Goal: Task Accomplishment & Management: Use online tool/utility

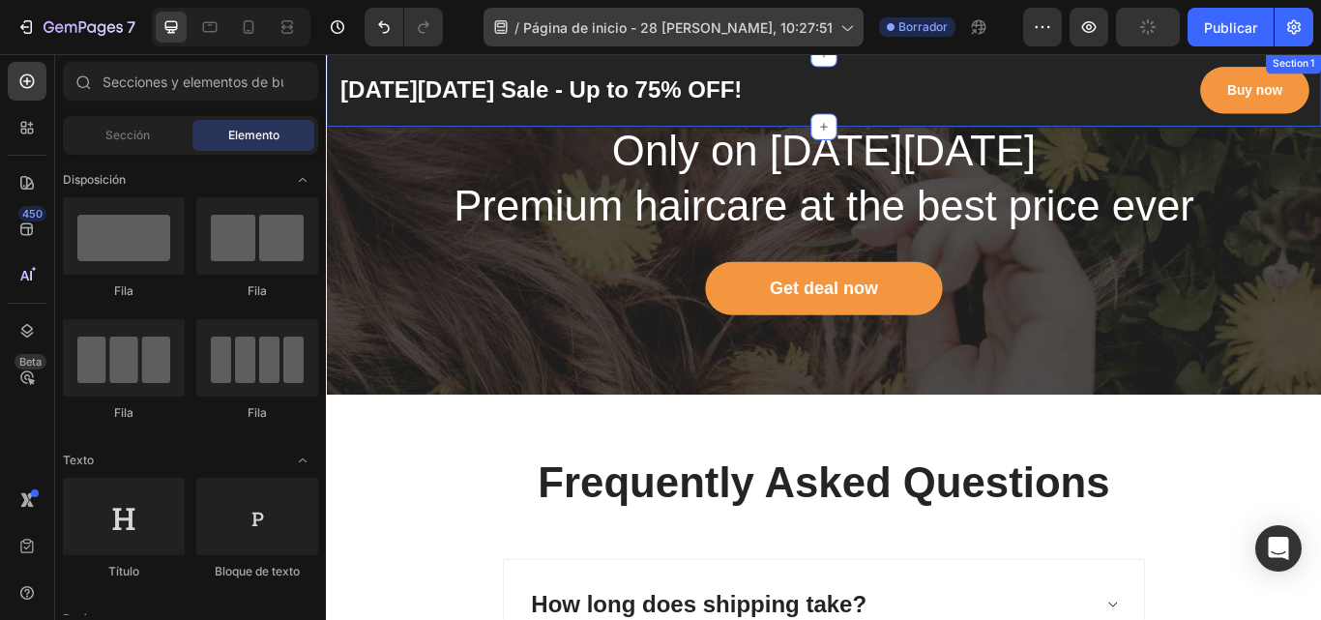
scroll to position [5037, 0]
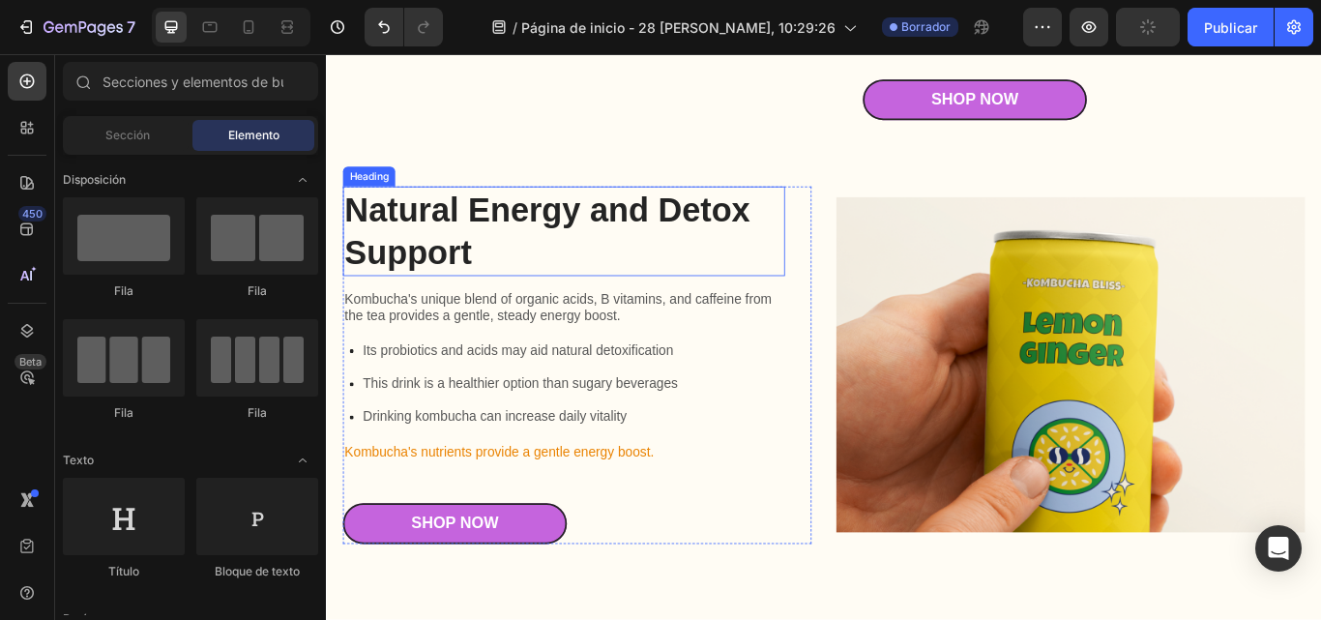
scroll to position [2612, 0]
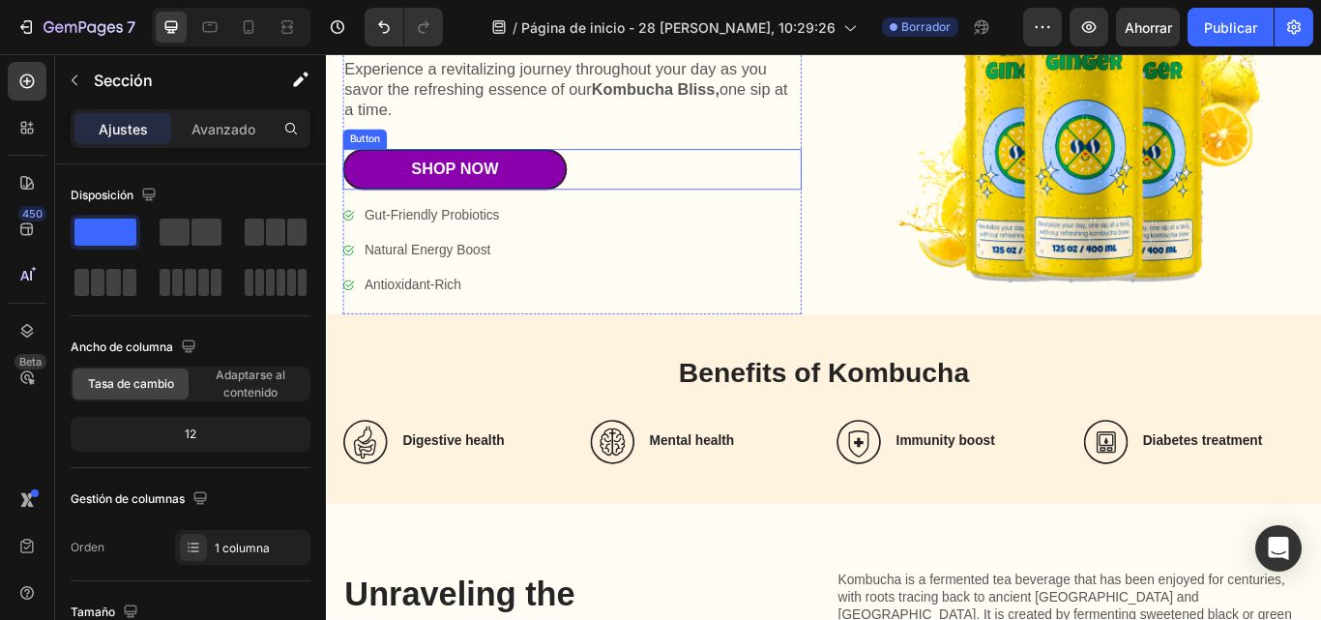
scroll to position [484, 0]
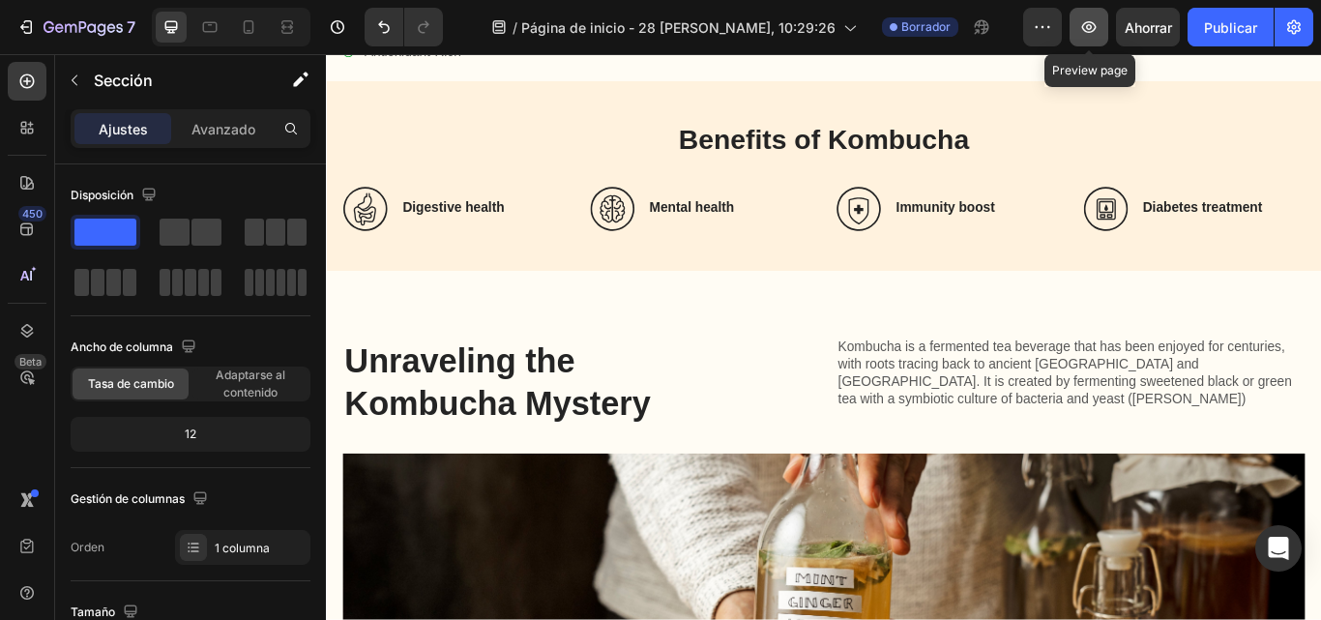
click at [1087, 36] on icon "button" at bounding box center [1088, 26] width 19 height 19
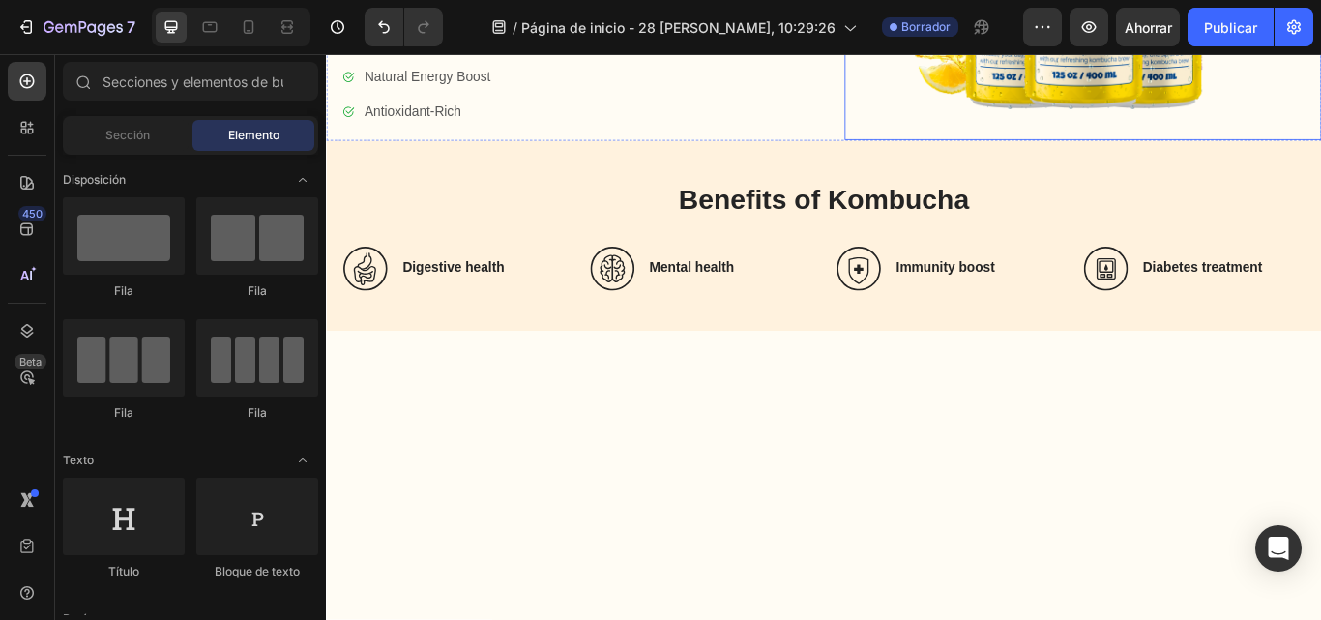
scroll to position [0, 0]
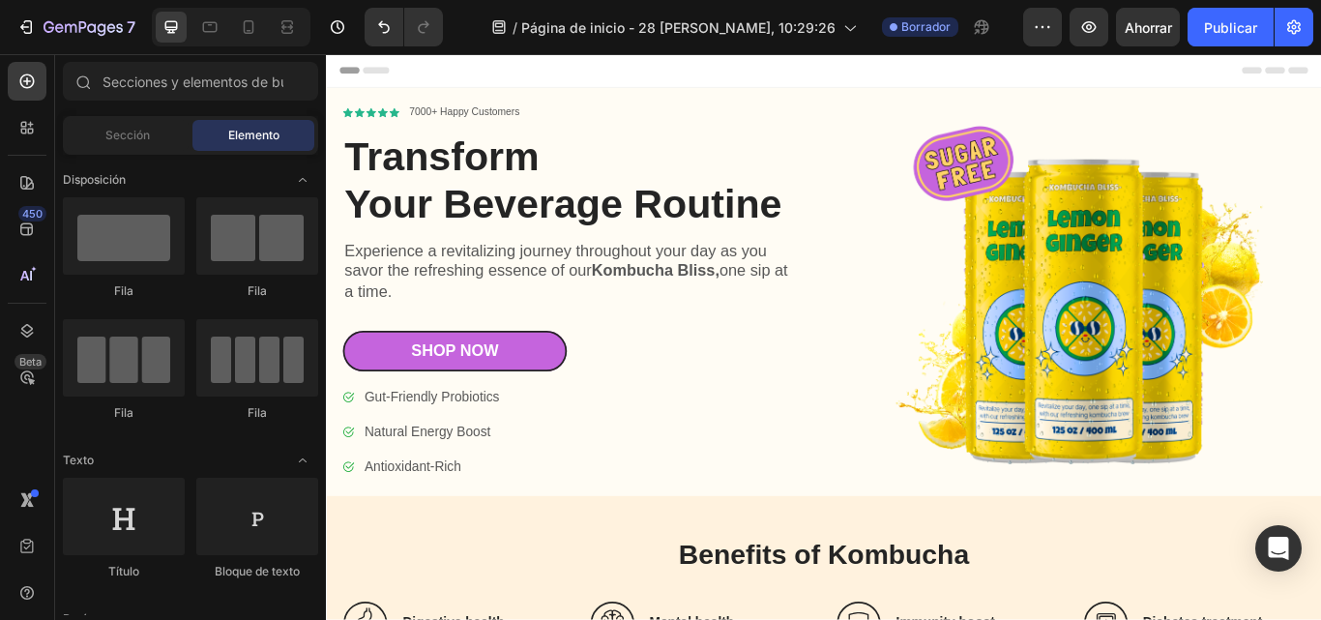
click at [517, 90] on div "Header" at bounding box center [906, 73] width 1130 height 39
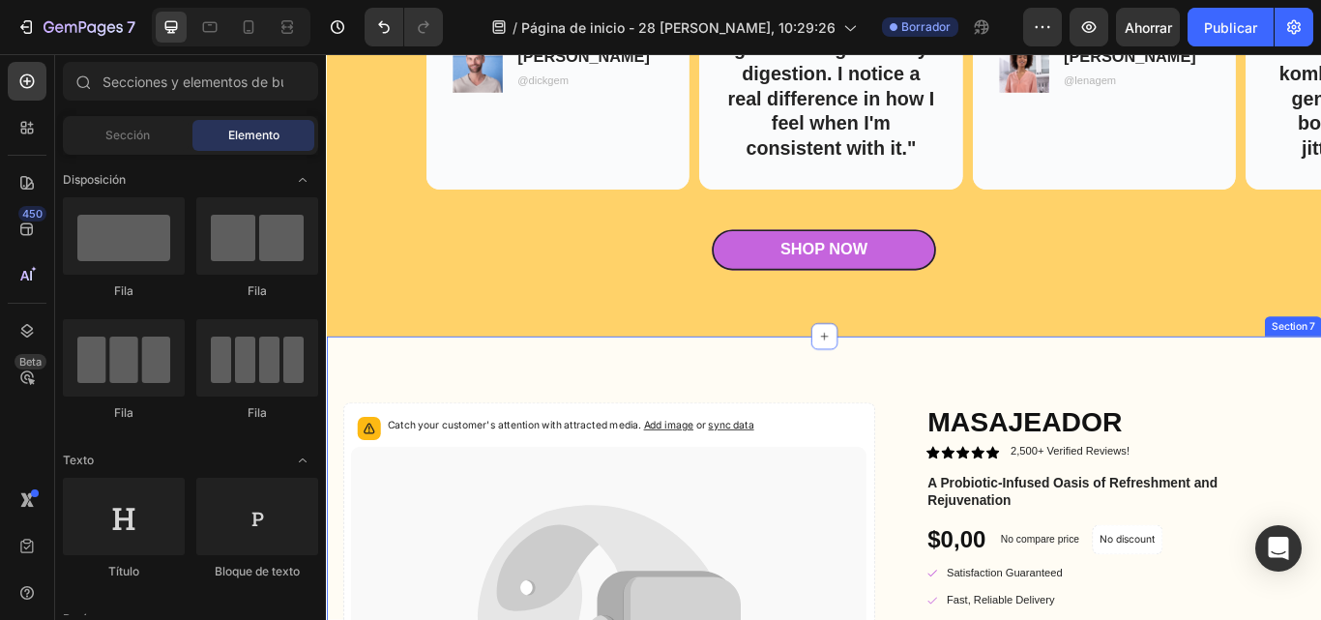
scroll to position [3589, 0]
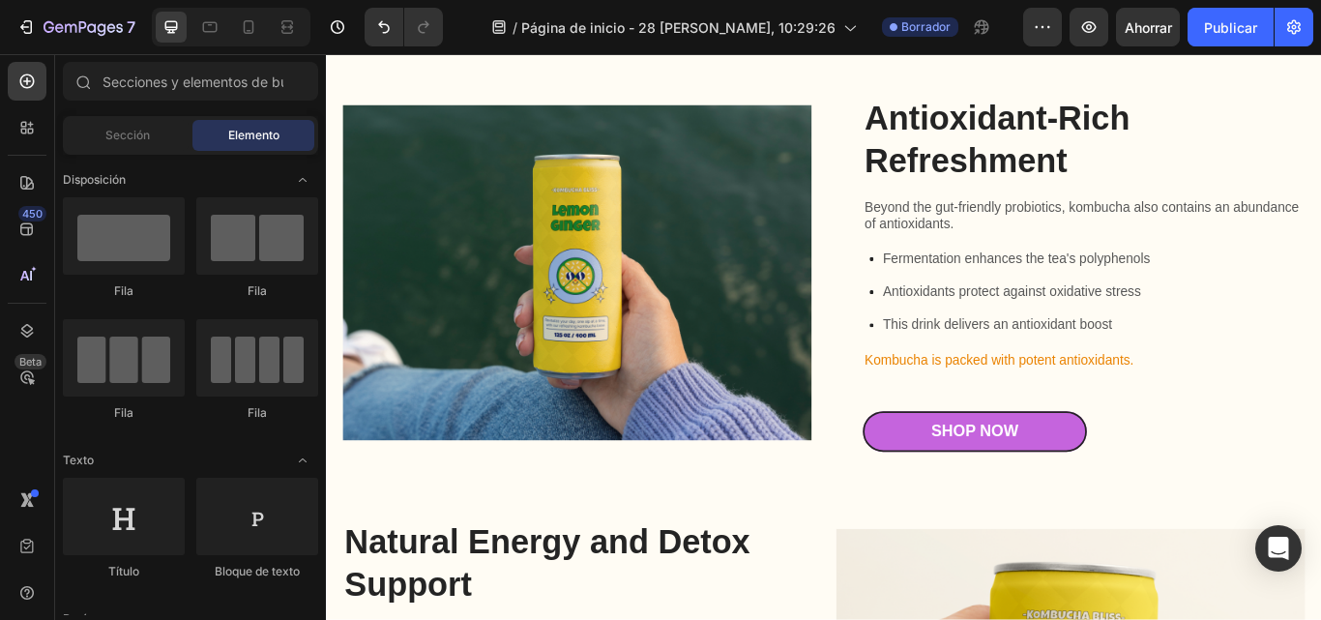
scroll to position [547, 0]
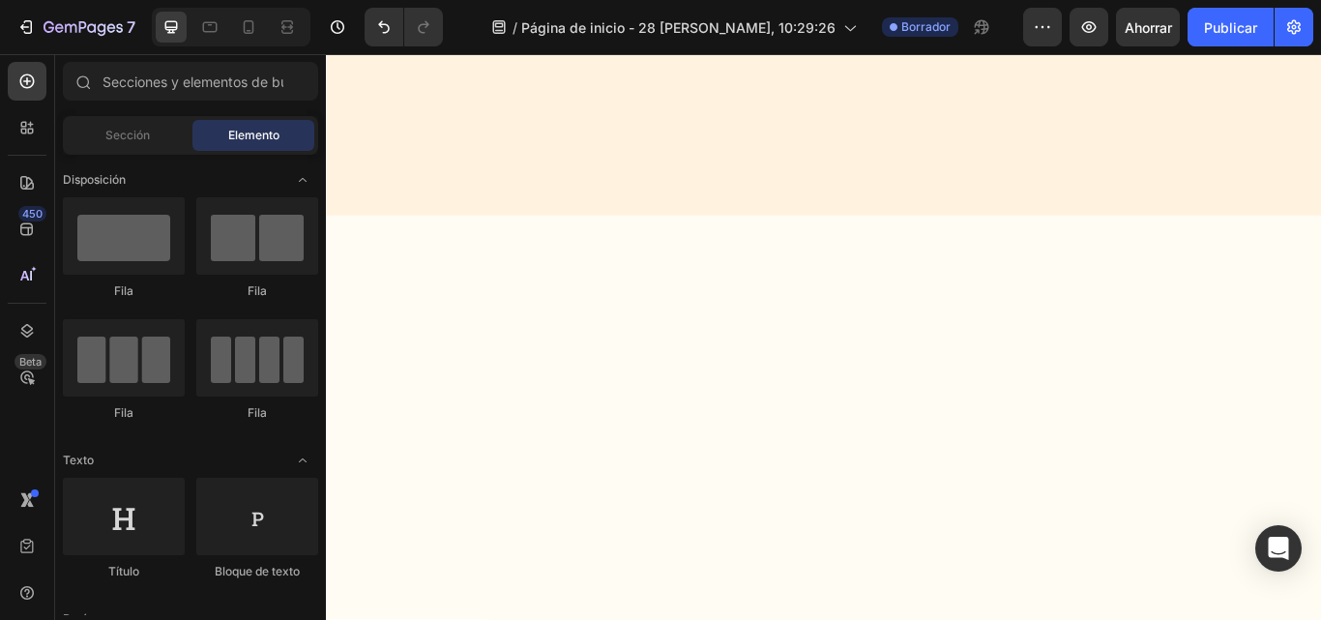
drag, startPoint x: 1485, startPoint y: 221, endPoint x: 904, endPoint y: 97, distance: 593.4
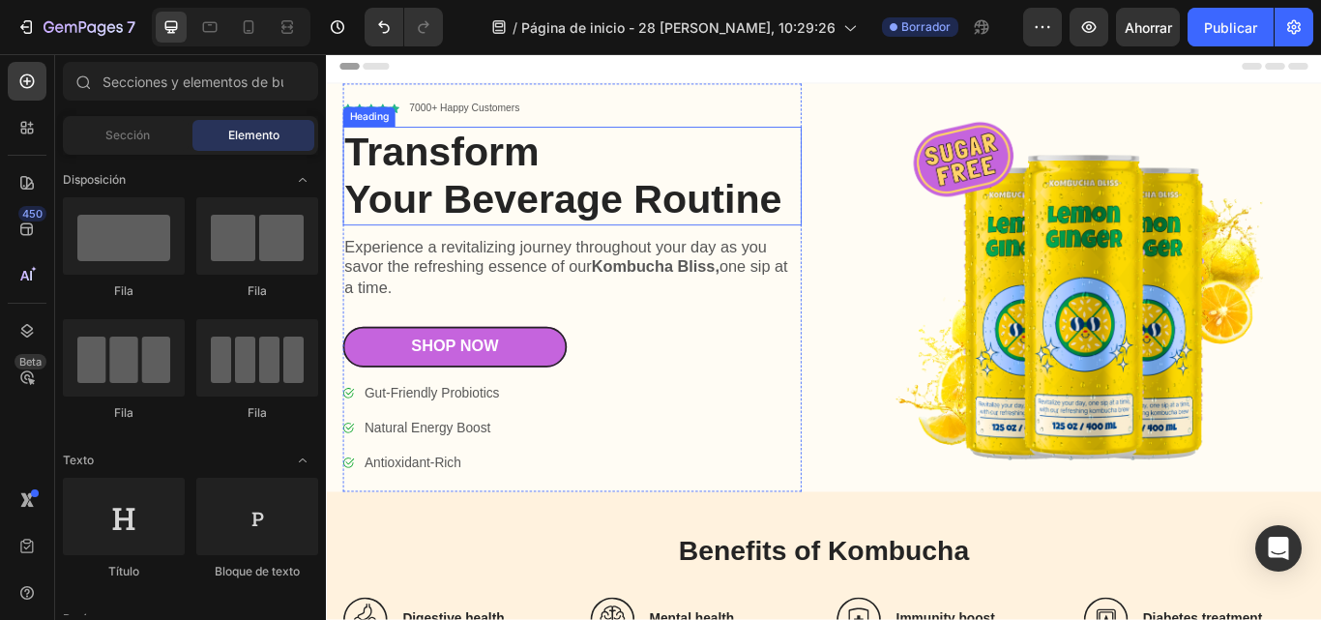
scroll to position [0, 0]
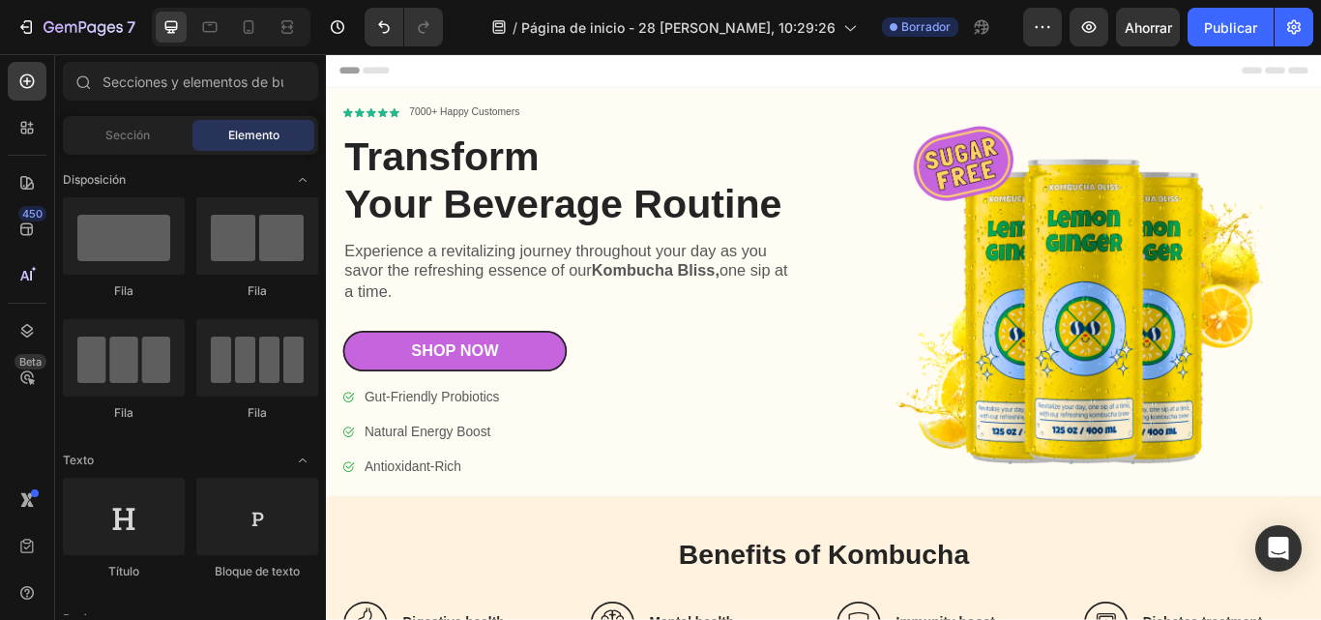
click at [456, 73] on div "Header" at bounding box center [906, 73] width 1130 height 39
click at [383, 69] on span "Header" at bounding box center [384, 73] width 43 height 19
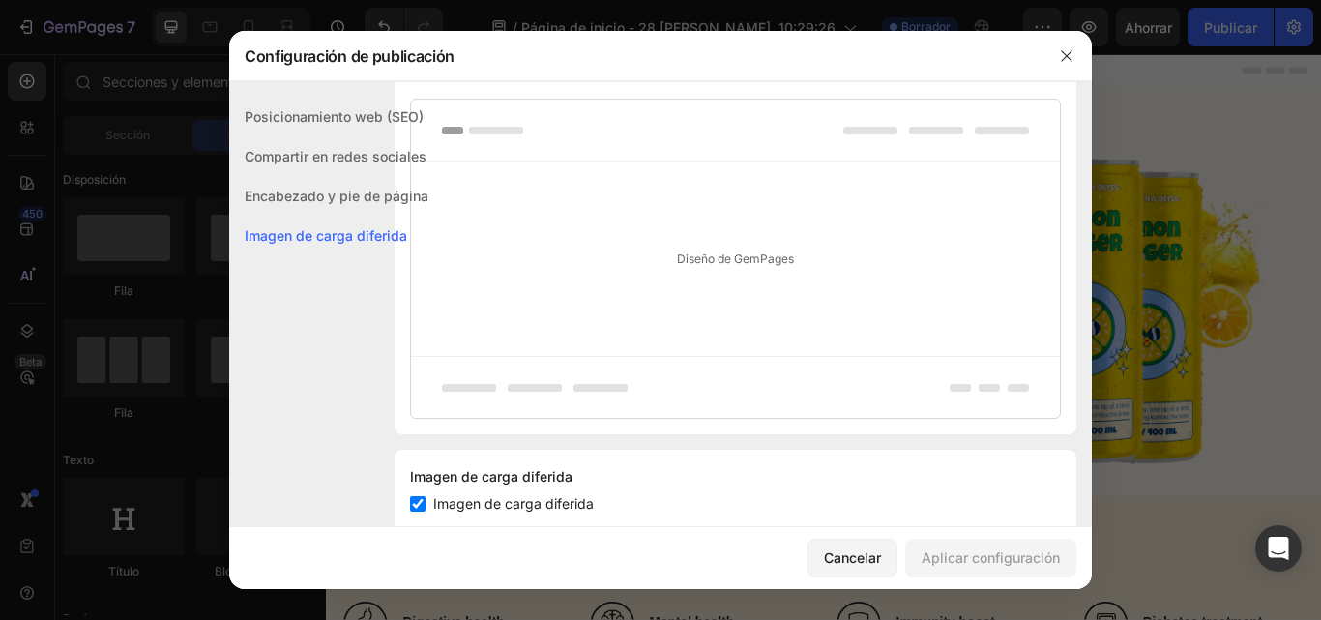
scroll to position [1089, 0]
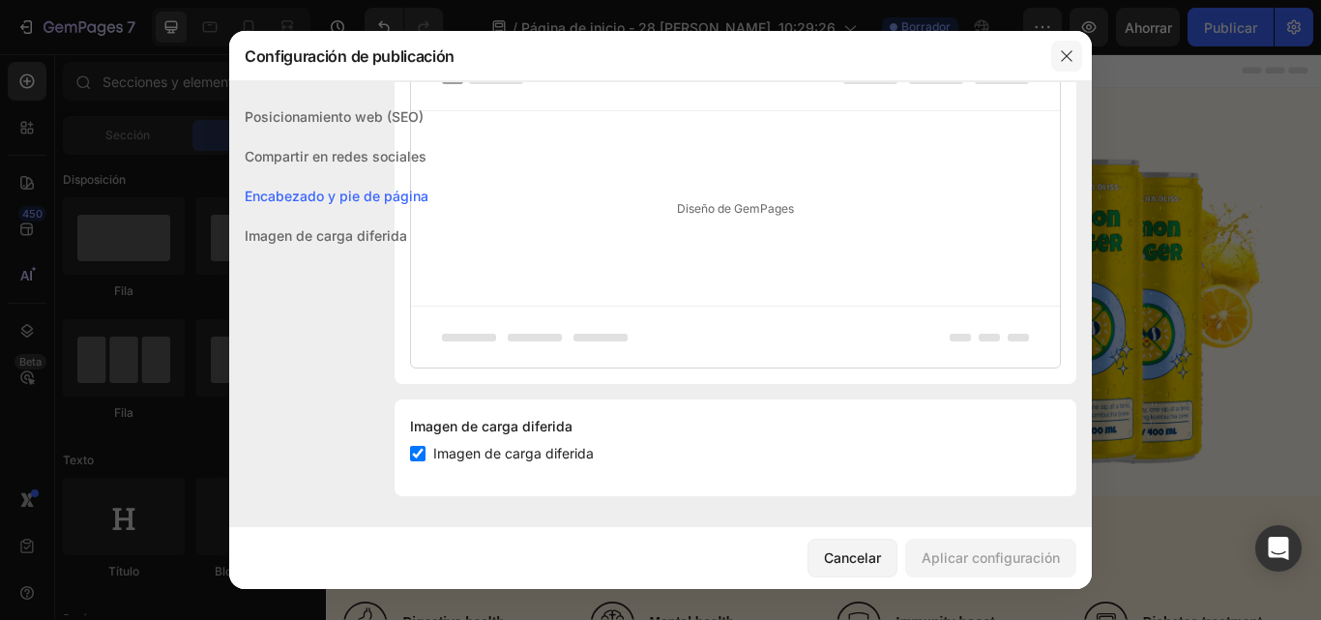
click at [1078, 60] on button "button" at bounding box center [1066, 56] width 31 height 31
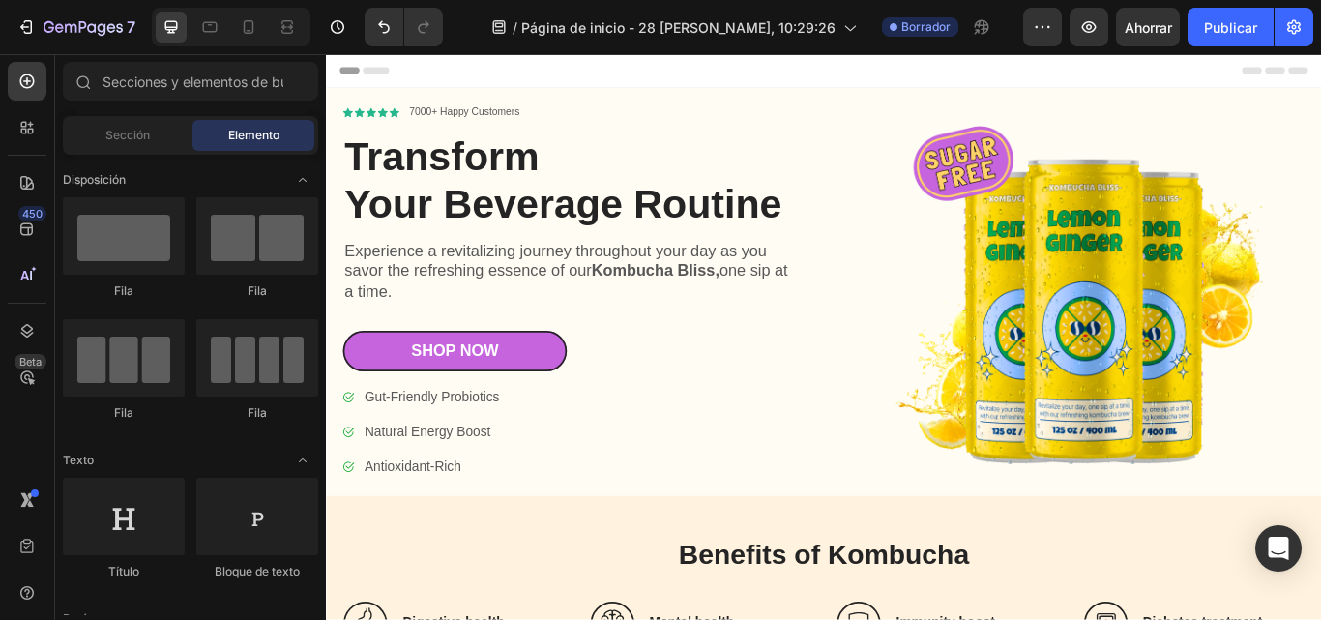
click at [694, 80] on div "Header" at bounding box center [906, 73] width 1130 height 39
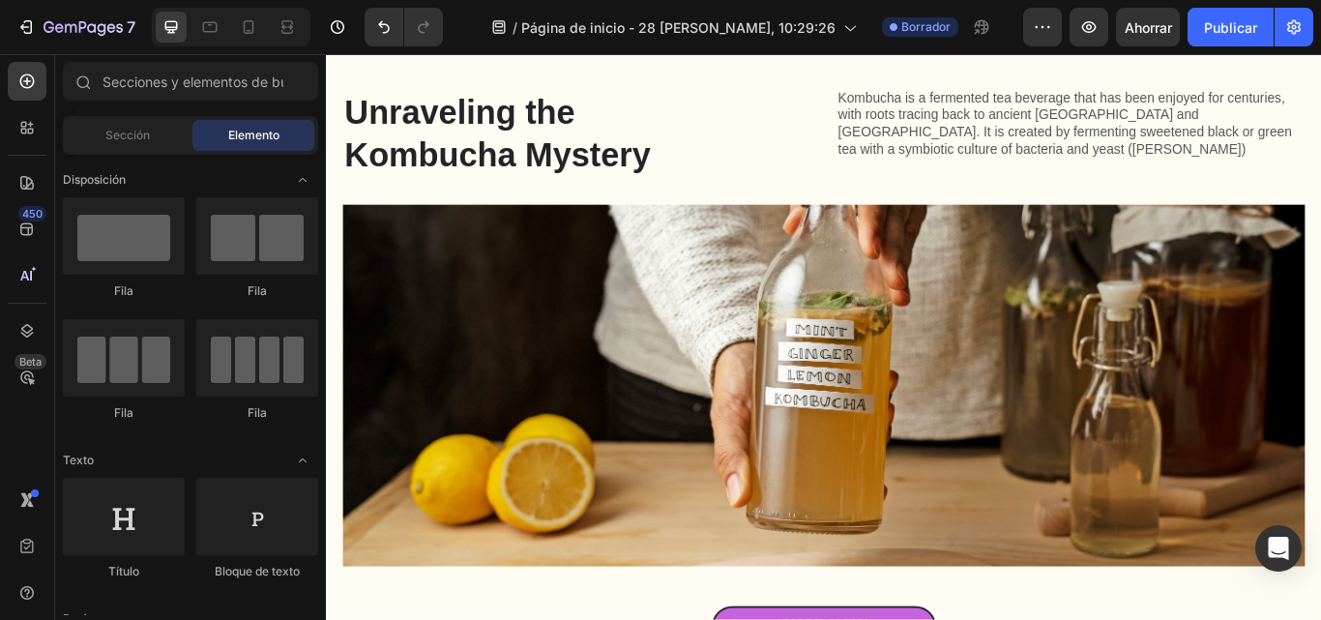
scroll to position [0, 0]
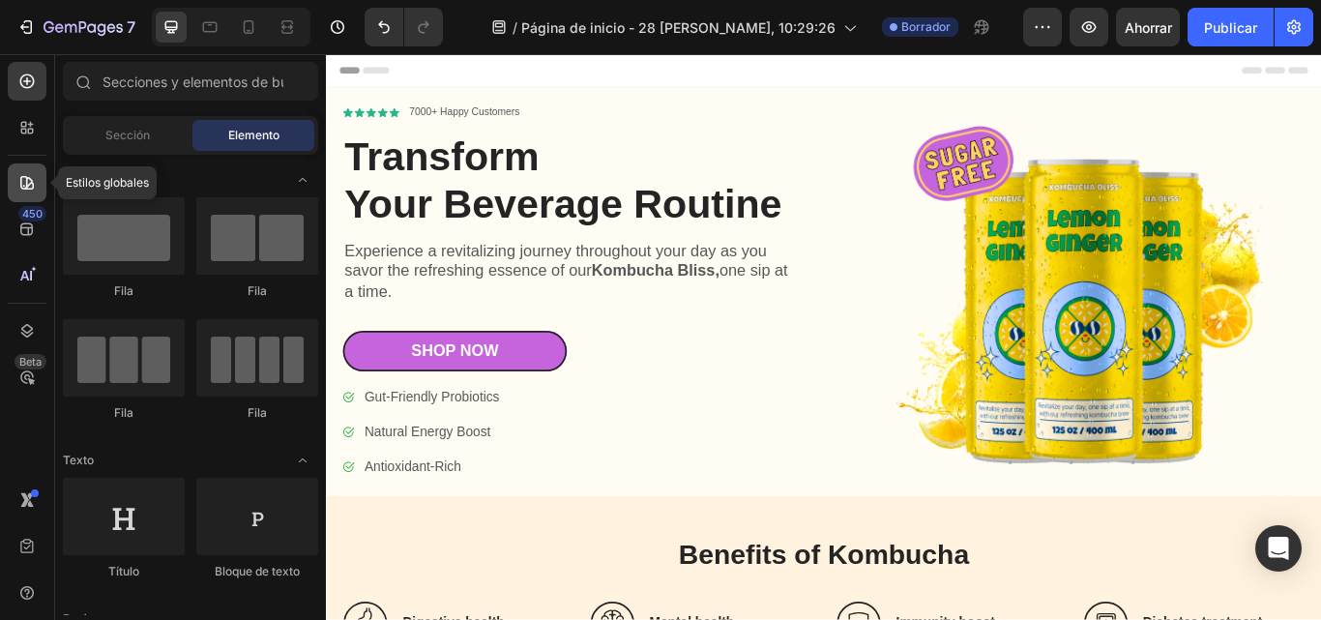
click at [13, 172] on div at bounding box center [27, 182] width 39 height 39
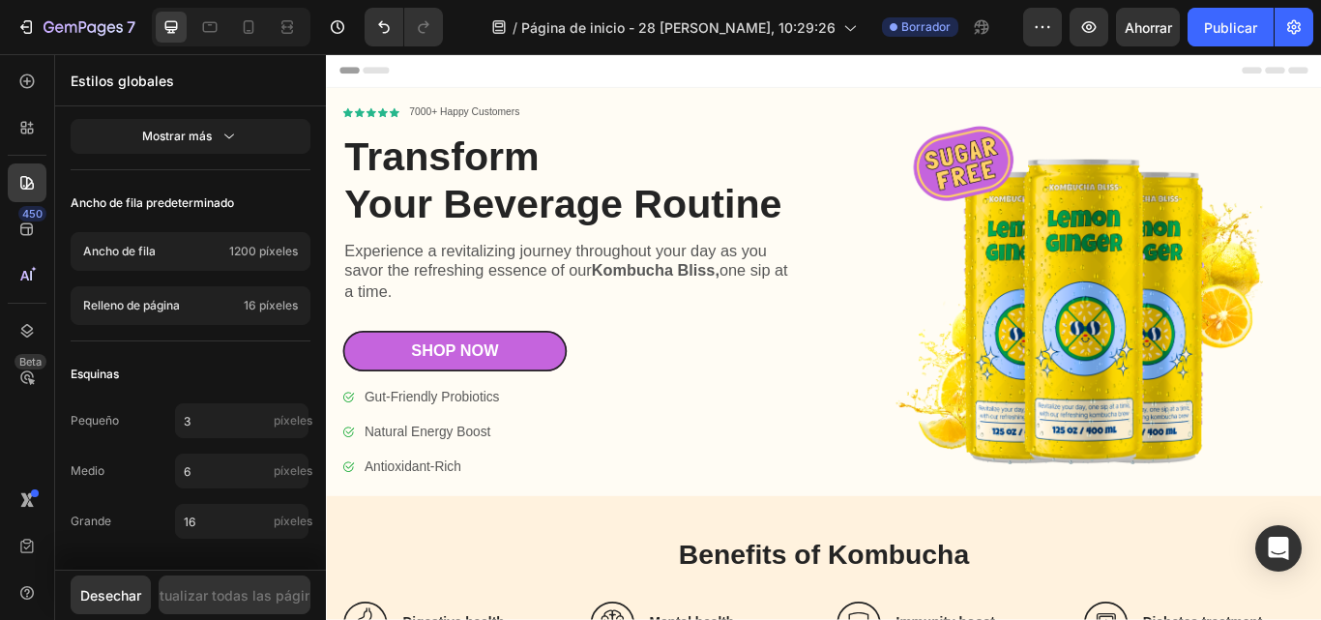
scroll to position [474, 0]
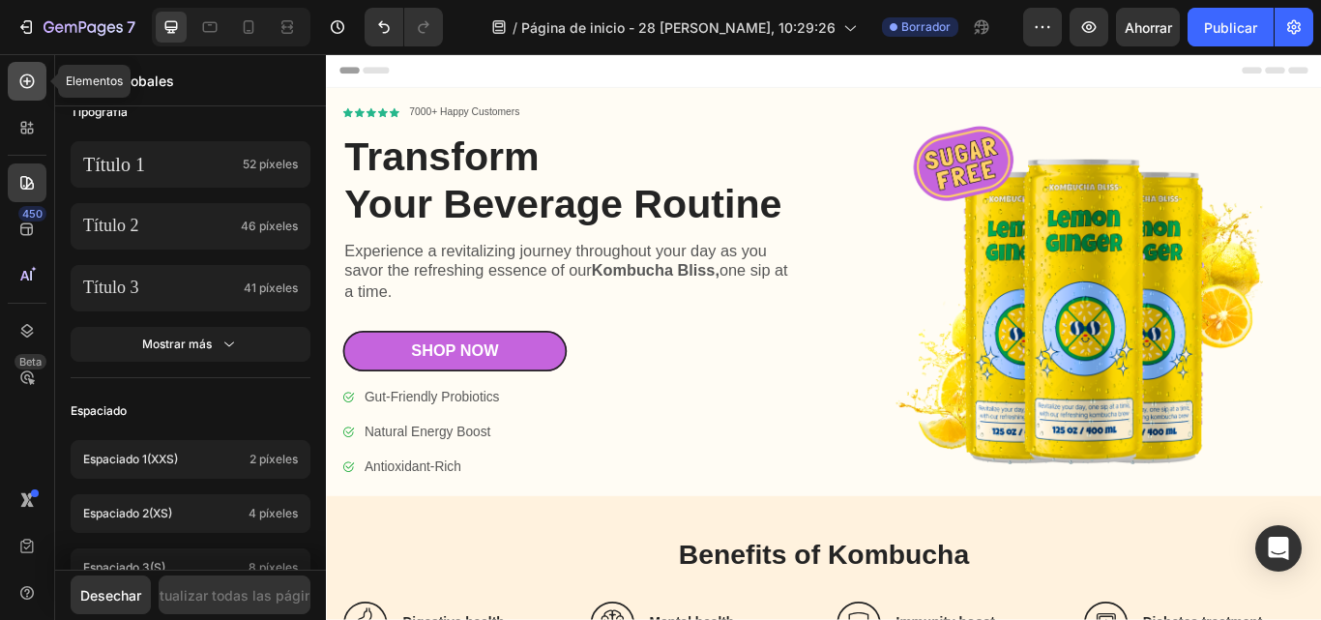
click at [37, 74] on div at bounding box center [27, 81] width 39 height 39
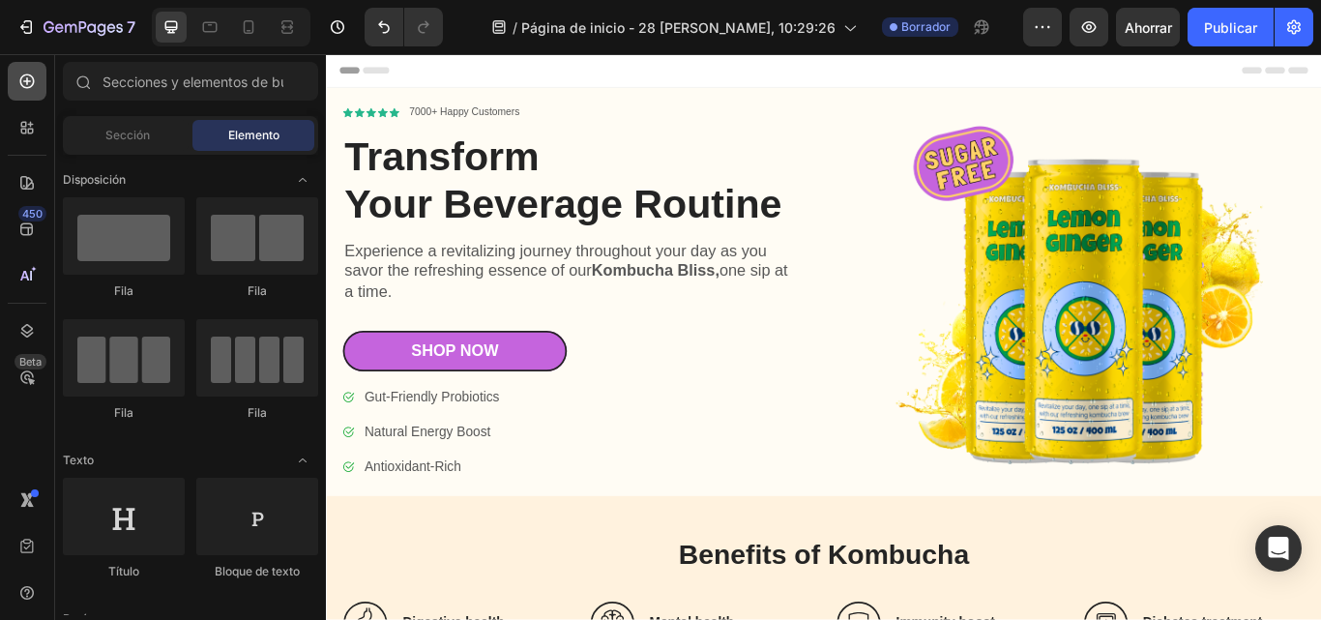
click at [18, 80] on icon at bounding box center [26, 81] width 19 height 19
click at [25, 315] on div at bounding box center [27, 330] width 39 height 39
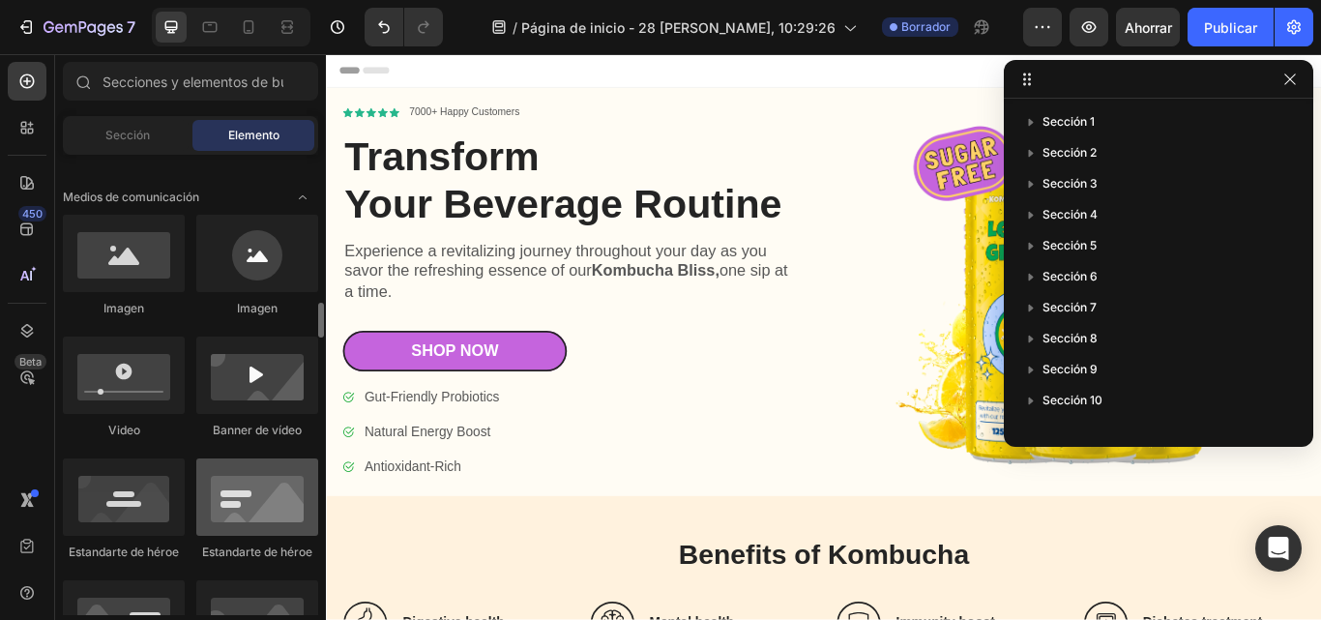
scroll to position [677, 0]
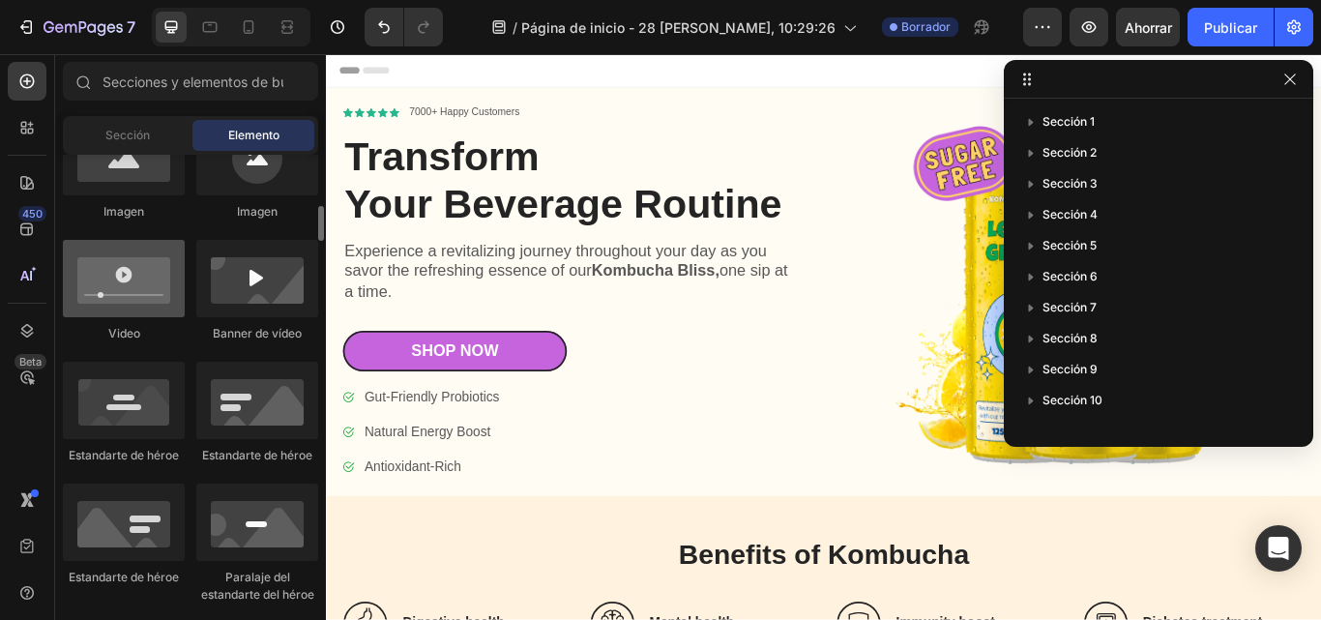
click at [124, 296] on div at bounding box center [124, 278] width 122 height 77
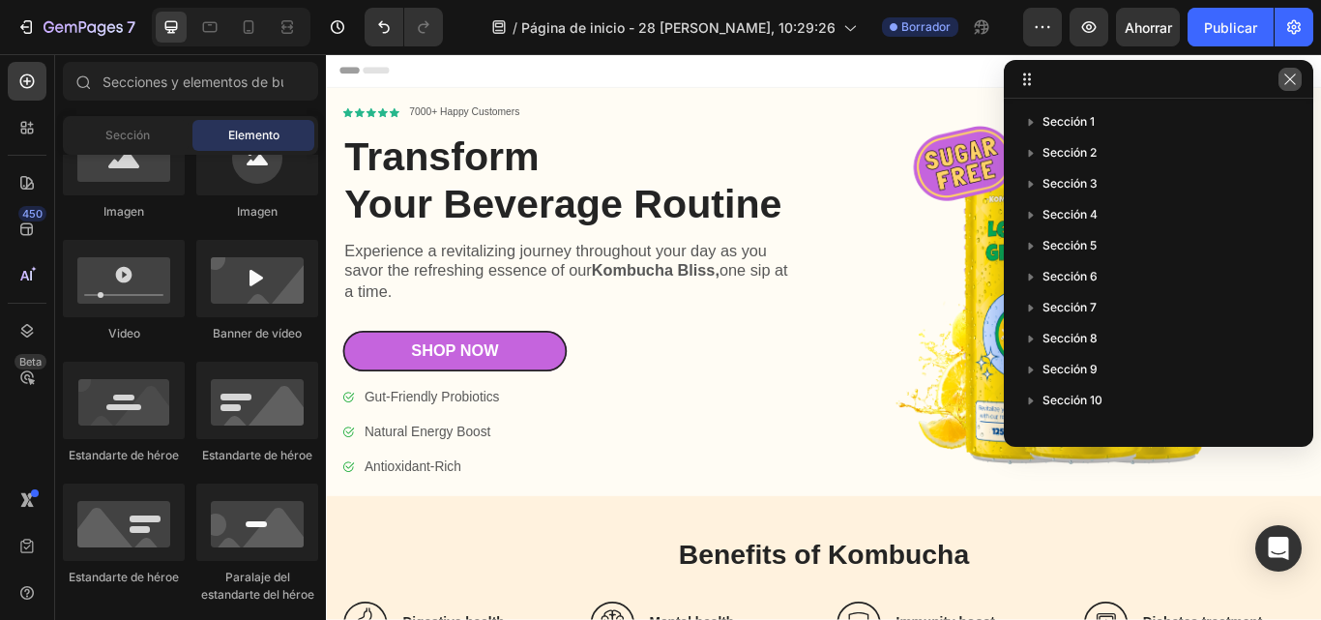
click at [1294, 83] on icon "button" at bounding box center [1290, 79] width 11 height 11
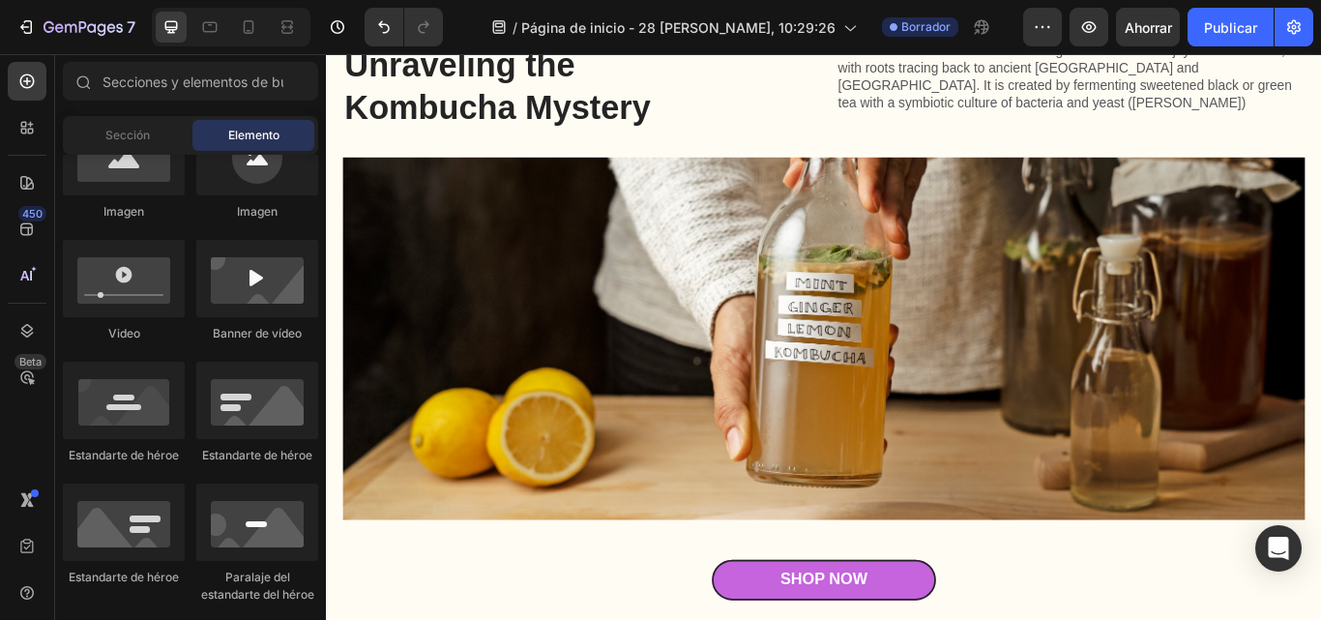
scroll to position [871, 0]
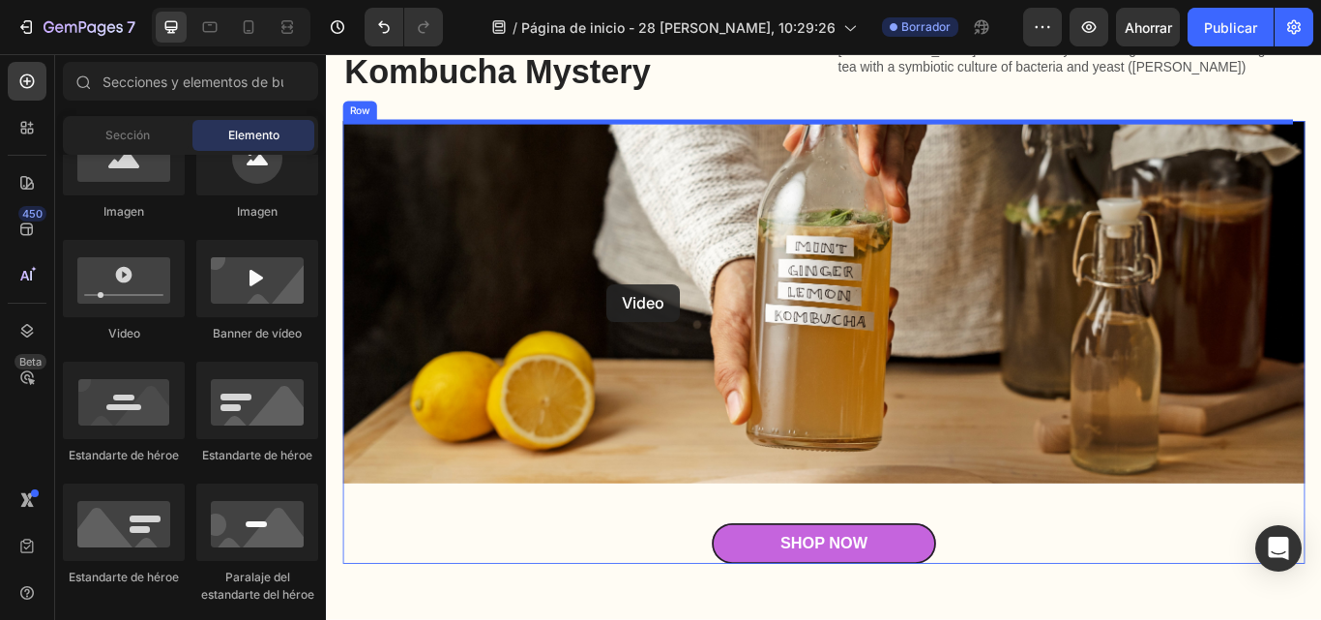
drag, startPoint x: 460, startPoint y: 339, endPoint x: 653, endPoint y: 322, distance: 193.2
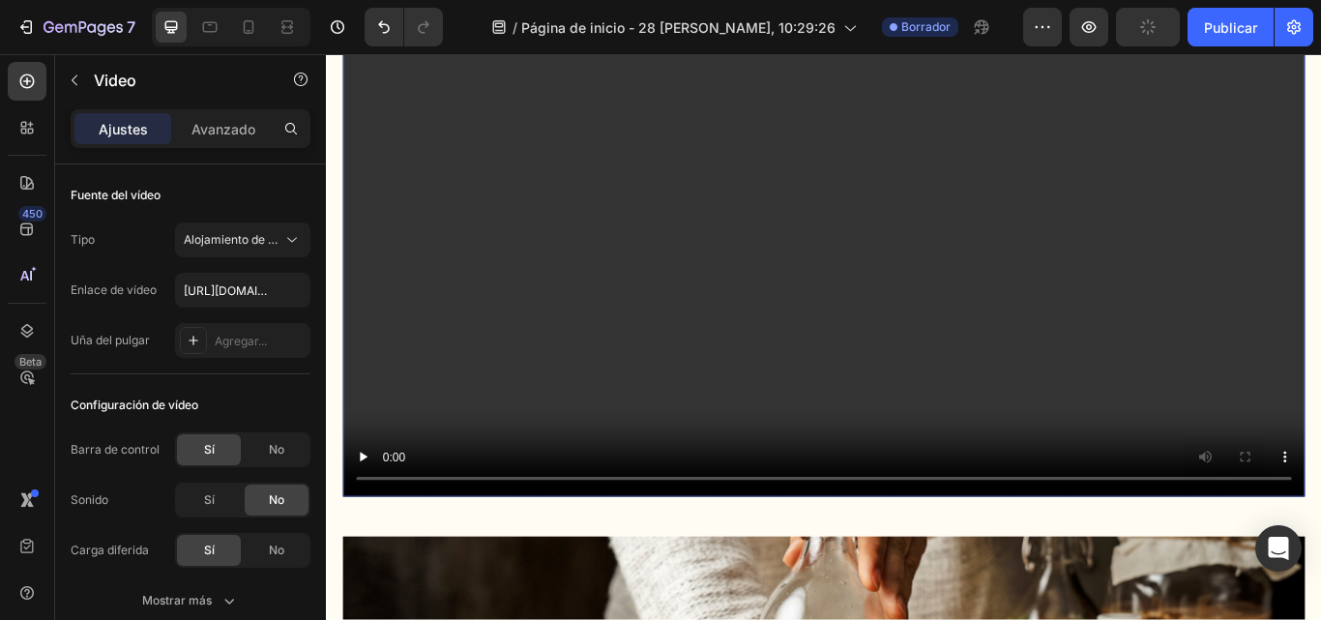
click at [616, 333] on video at bounding box center [906, 255] width 1122 height 632
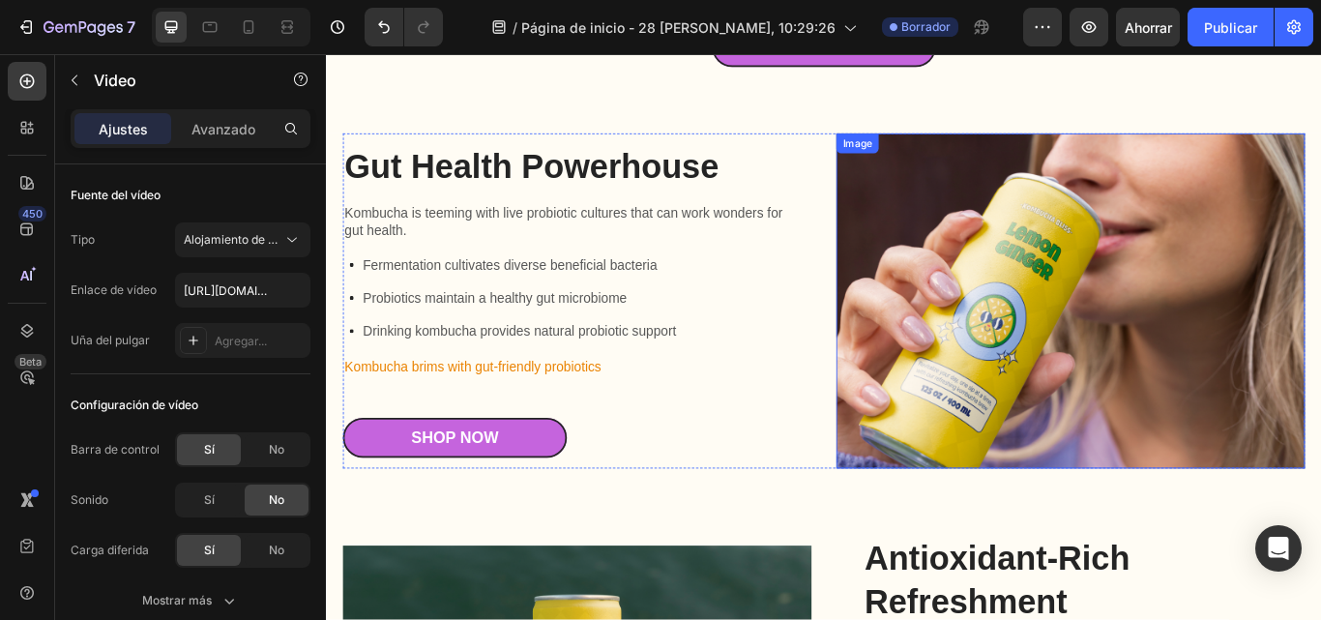
scroll to position [1644, 0]
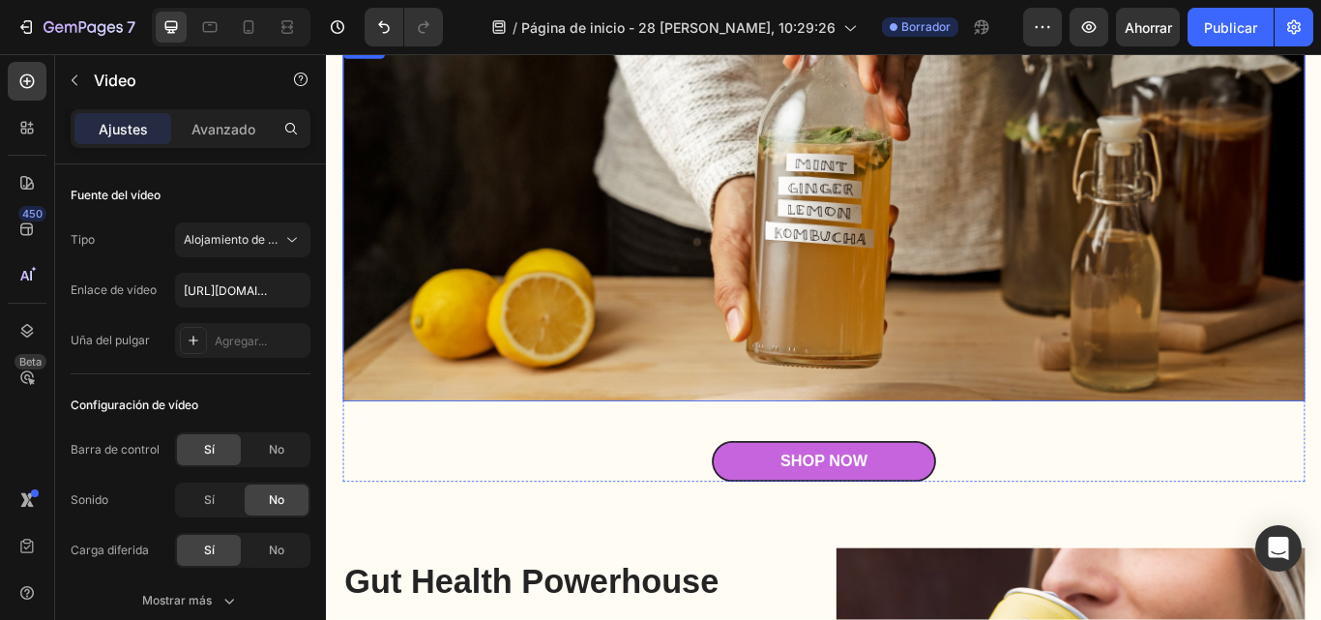
click at [1119, 259] on img at bounding box center [906, 248] width 1122 height 423
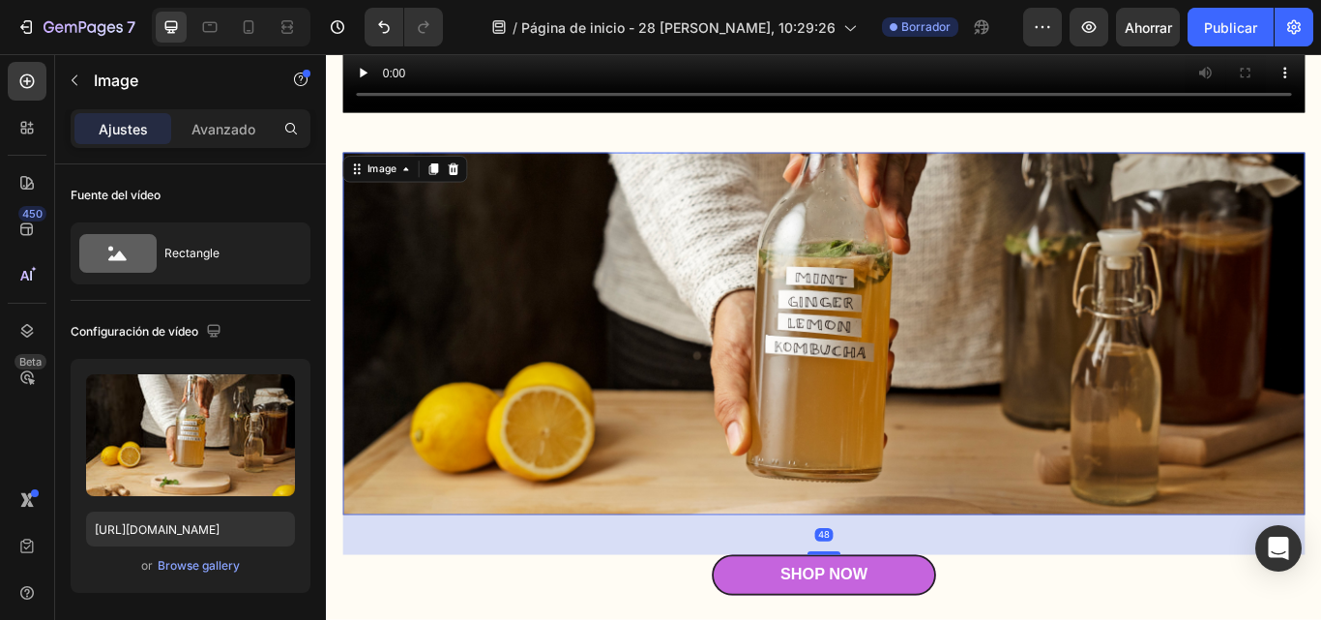
scroll to position [1451, 0]
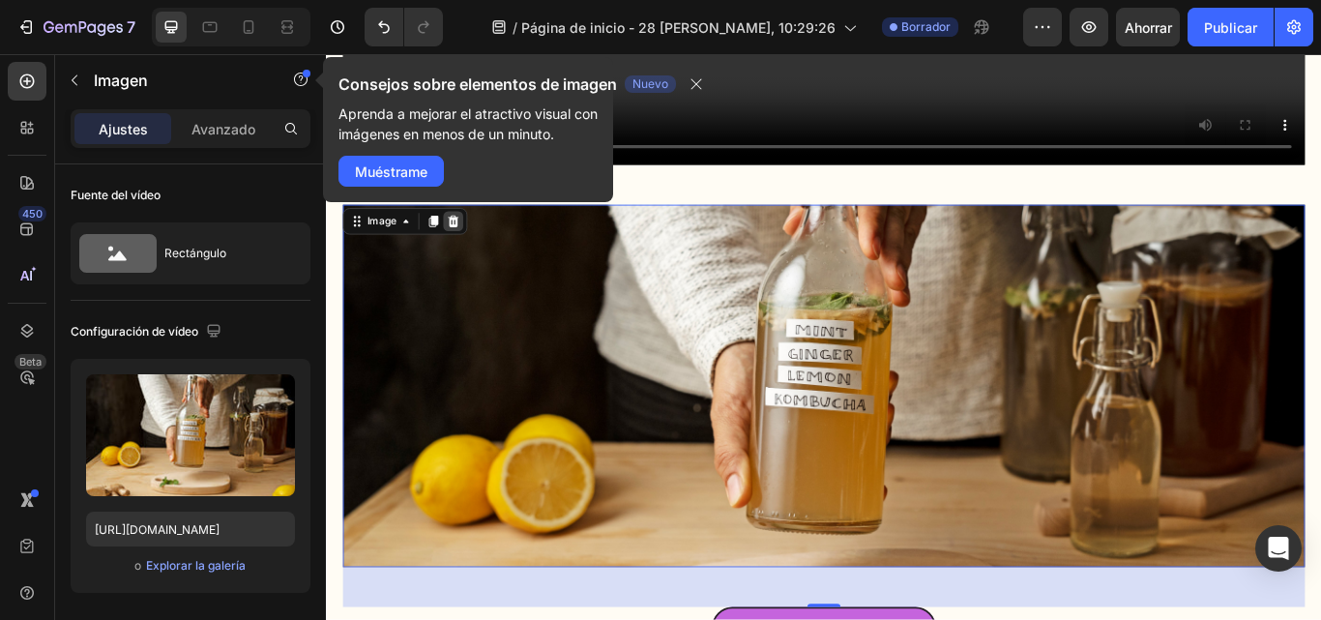
click at [472, 242] on icon at bounding box center [473, 249] width 15 height 15
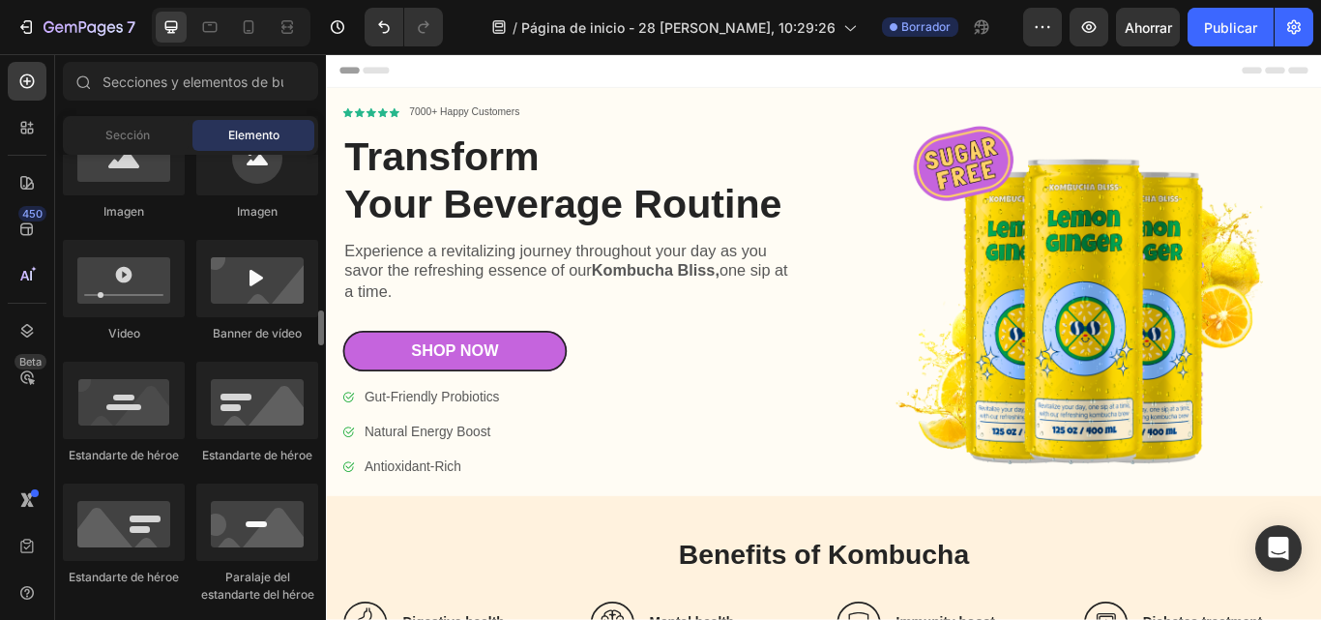
scroll to position [774, 0]
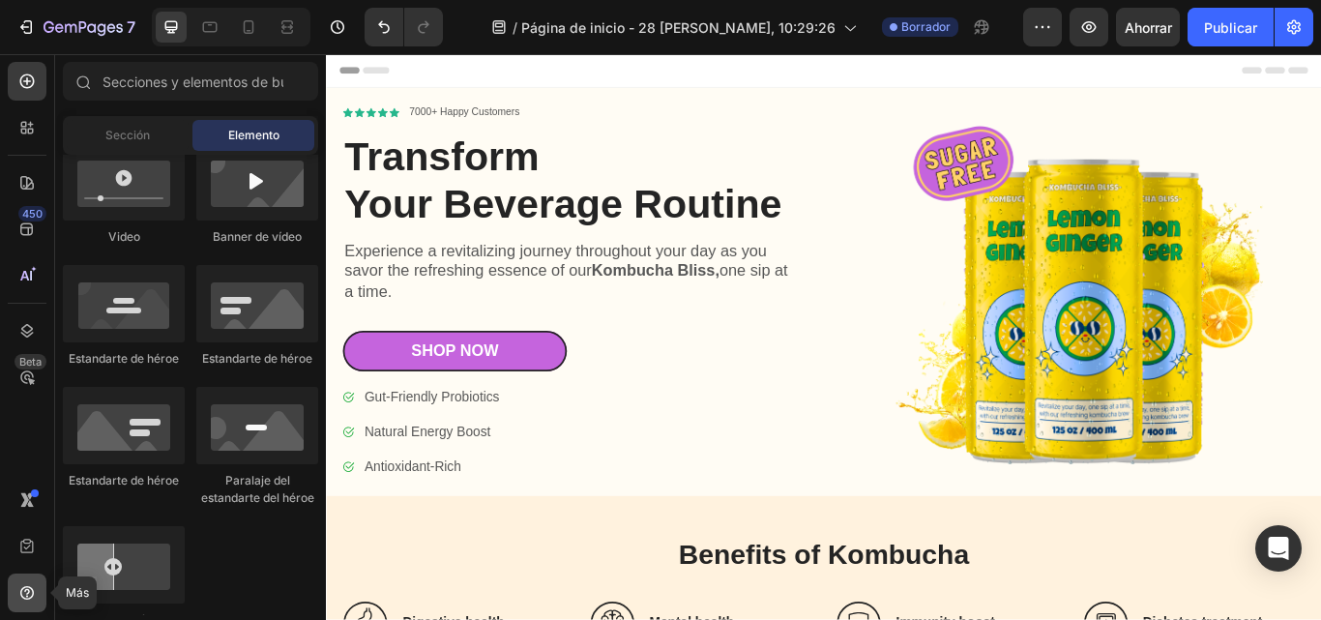
click at [37, 601] on div at bounding box center [27, 593] width 39 height 39
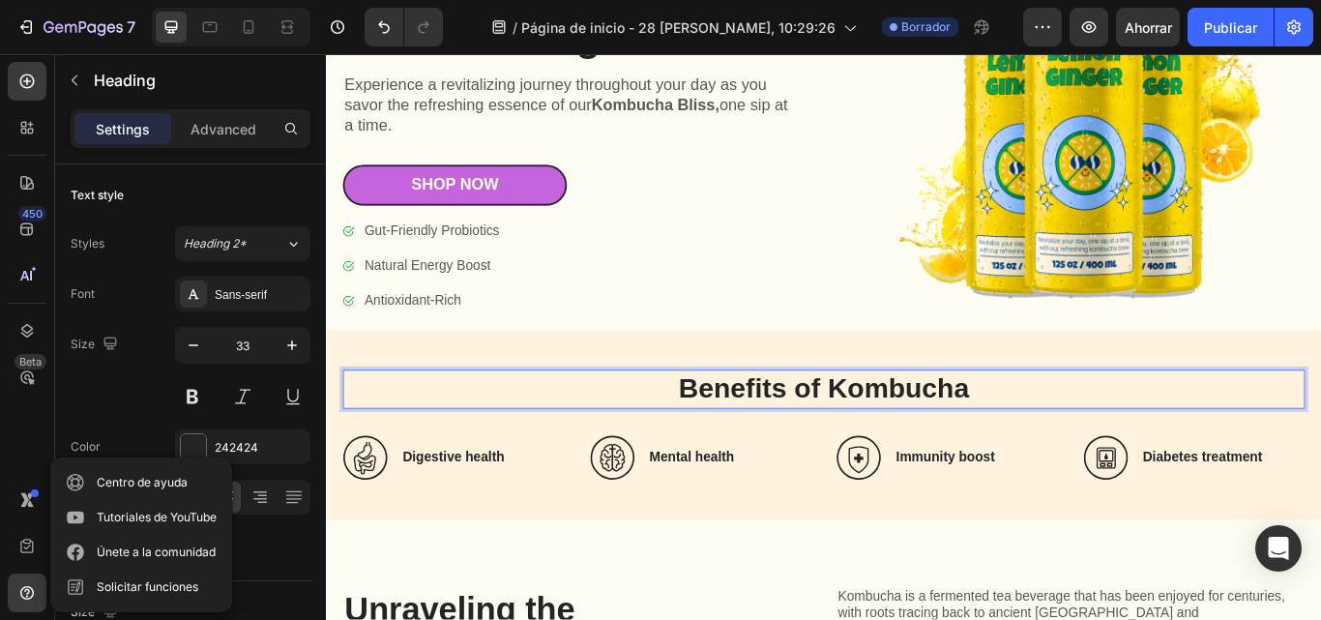
scroll to position [745, 0]
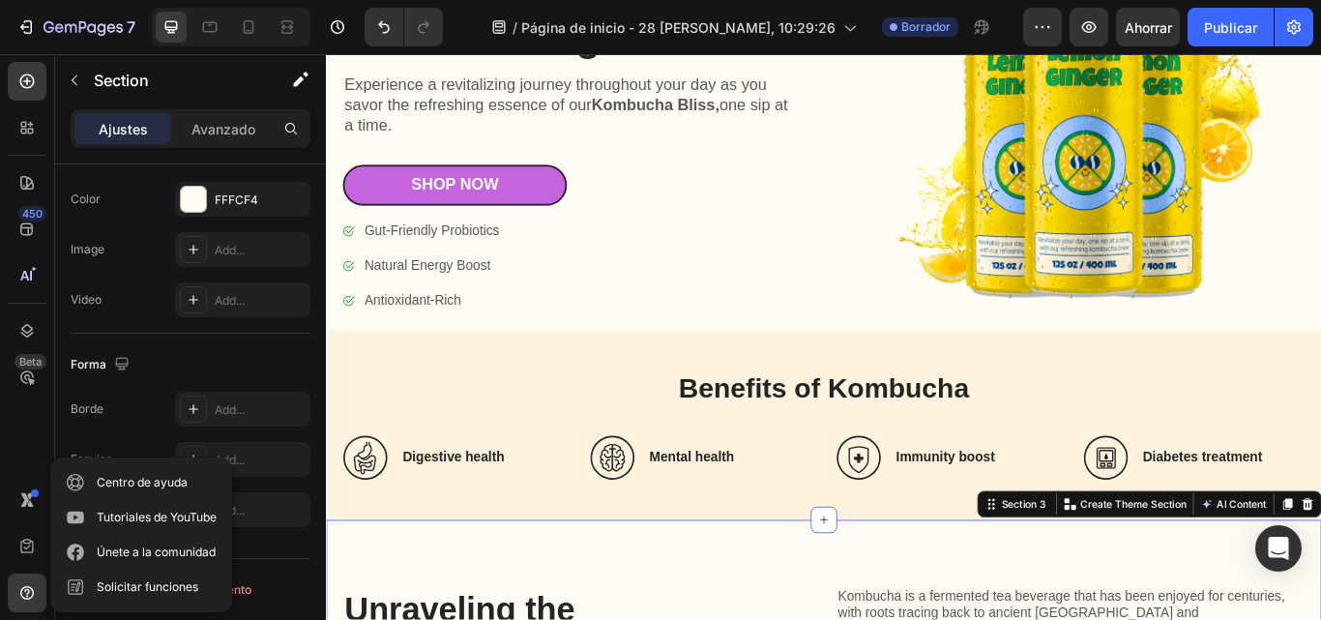
scroll to position [0, 0]
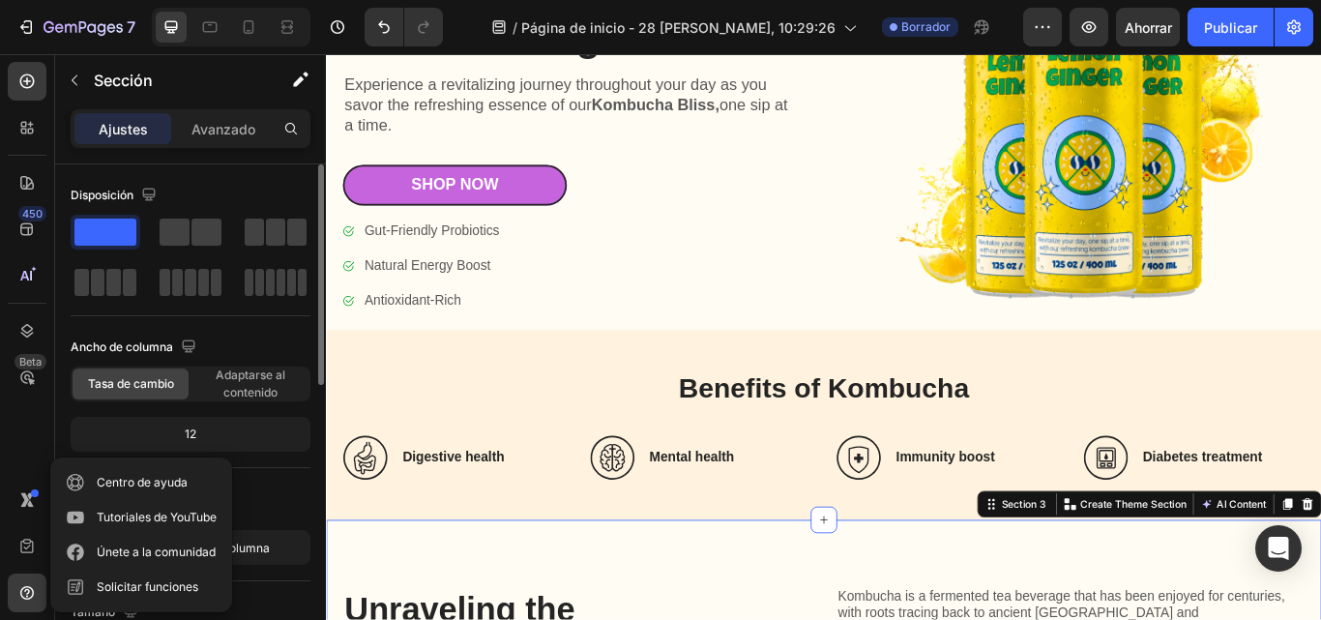
click at [24, 432] on div "450 Beta" at bounding box center [27, 271] width 39 height 419
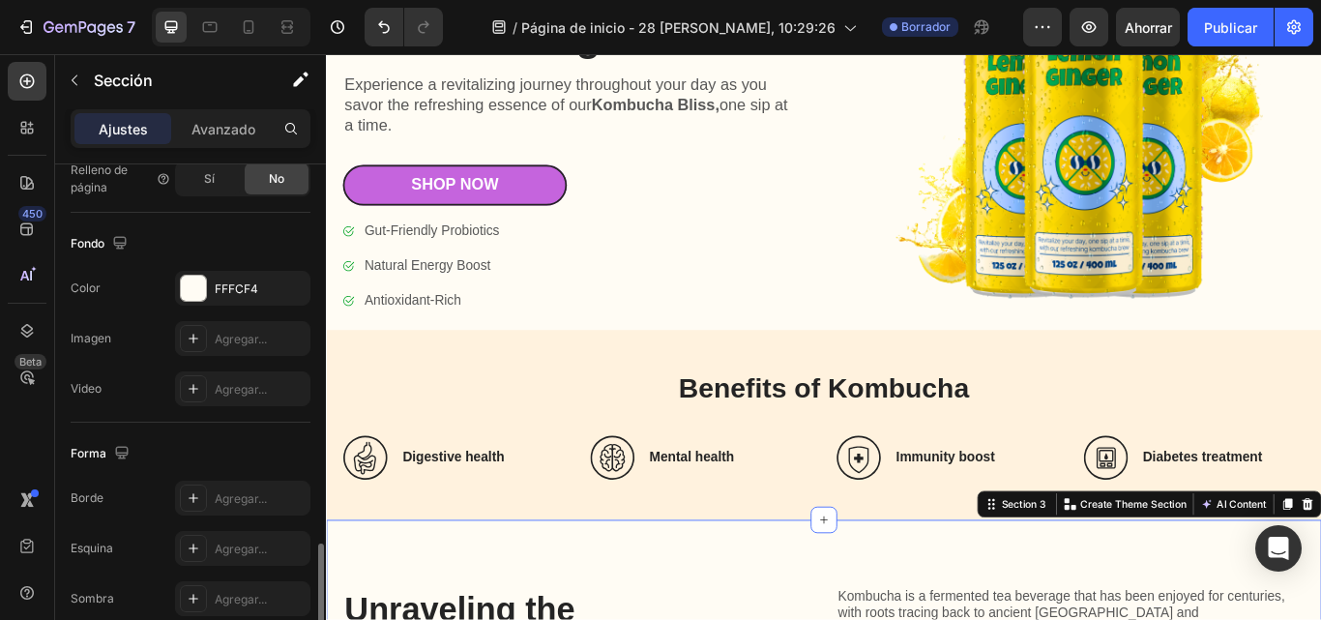
scroll to position [669, 0]
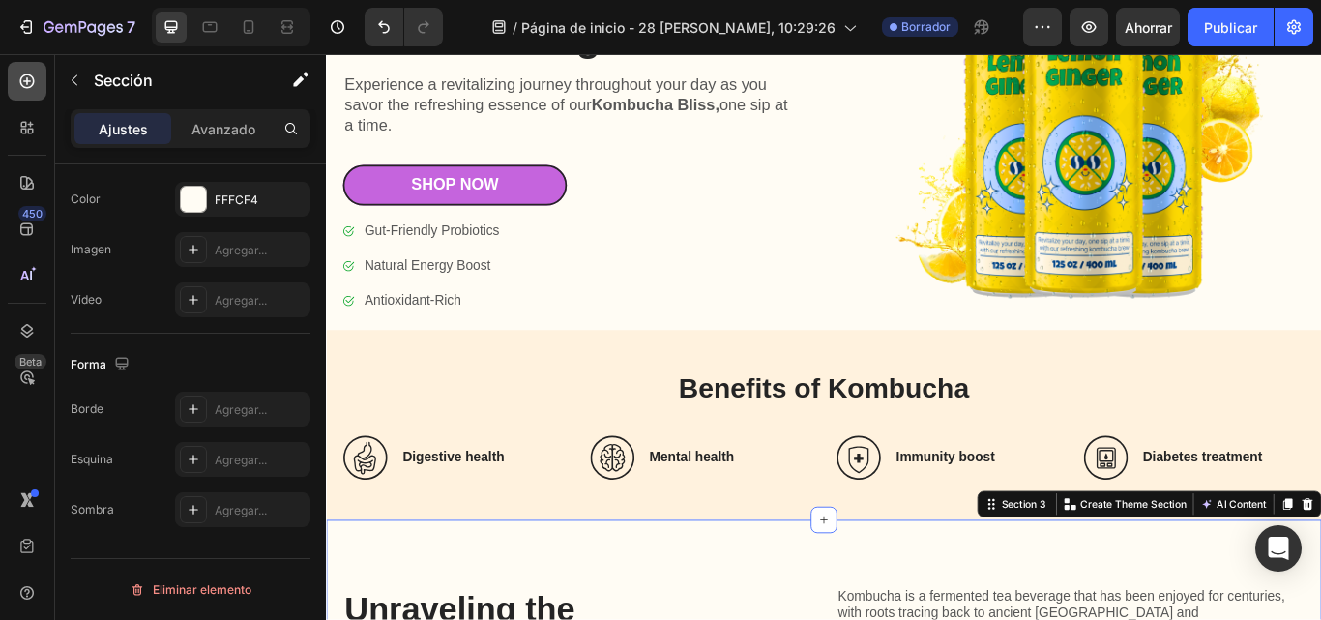
click at [19, 80] on icon at bounding box center [26, 81] width 19 height 19
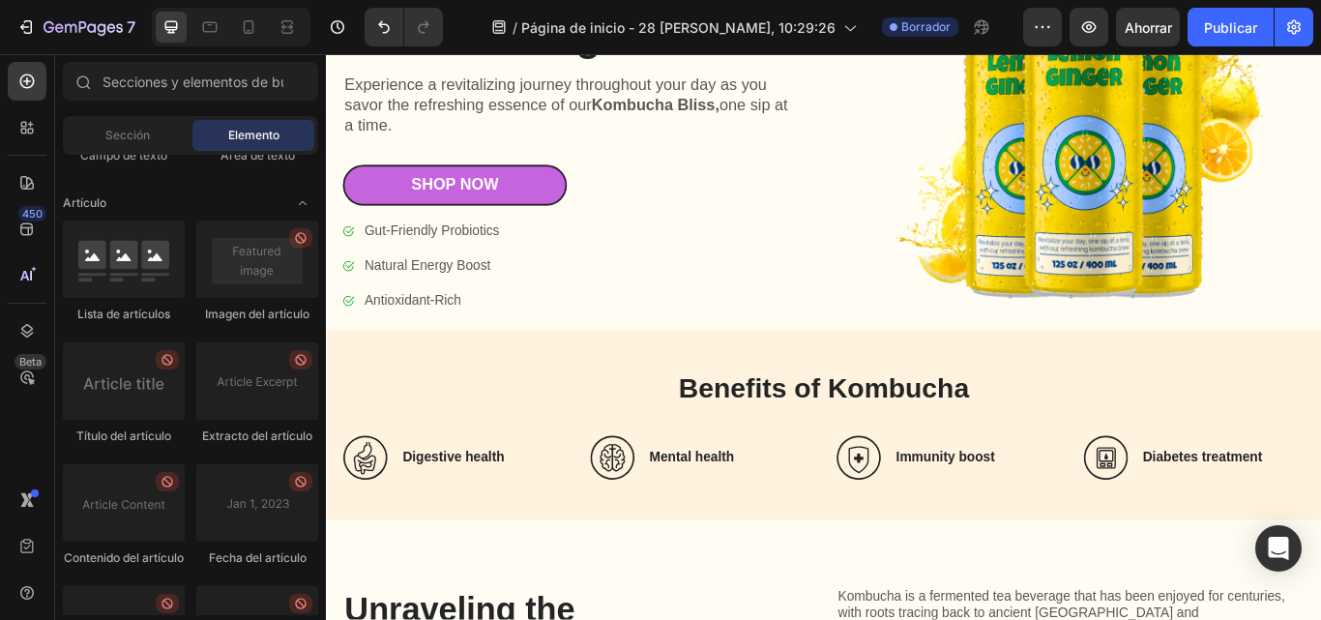
scroll to position [5320, 0]
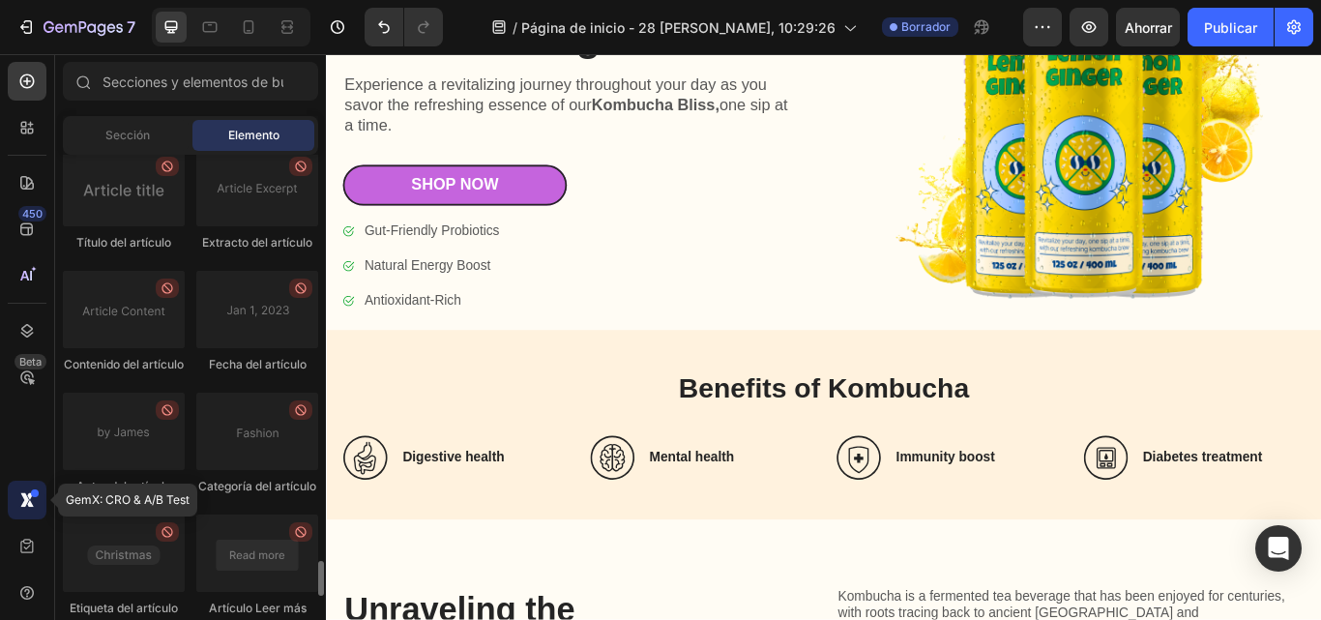
click at [30, 495] on icon at bounding box center [30, 495] width 7 height 7
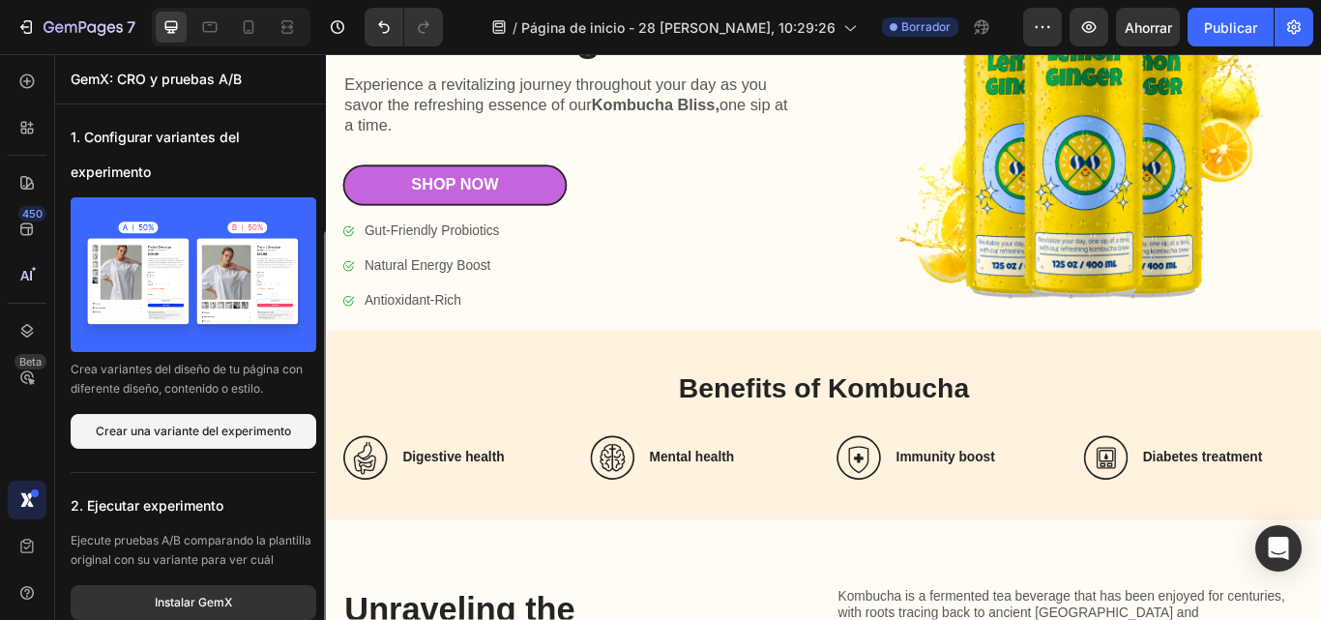
scroll to position [67, 0]
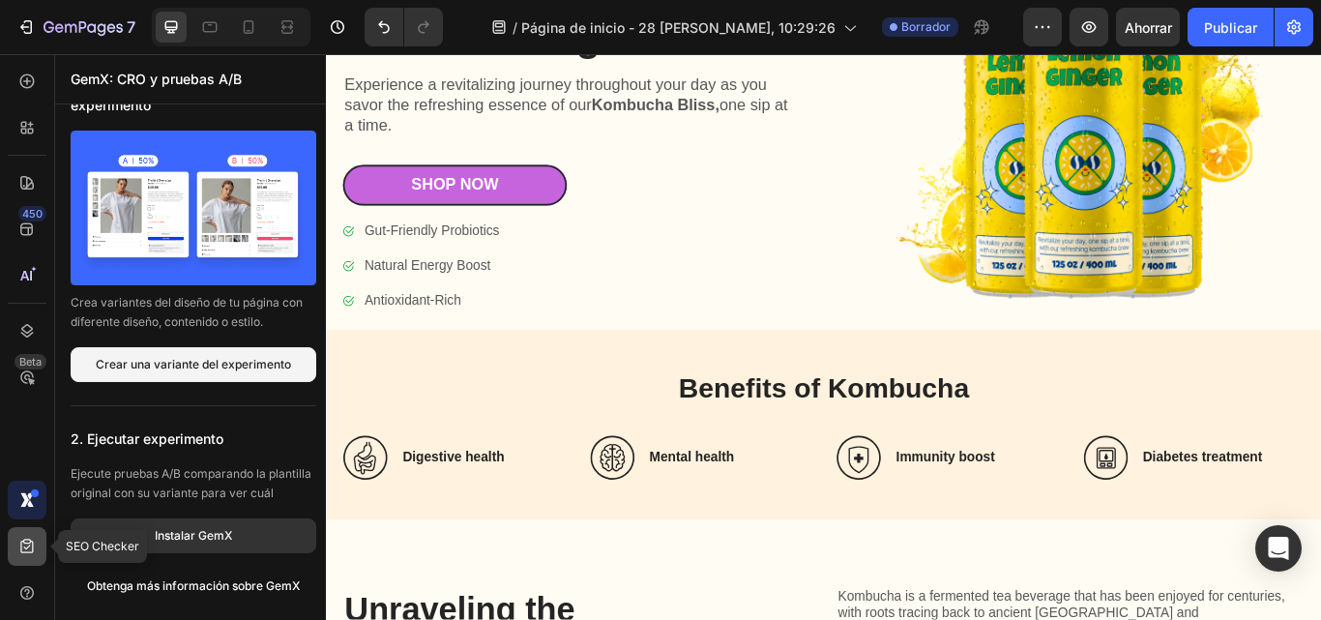
click at [31, 549] on icon at bounding box center [26, 546] width 19 height 19
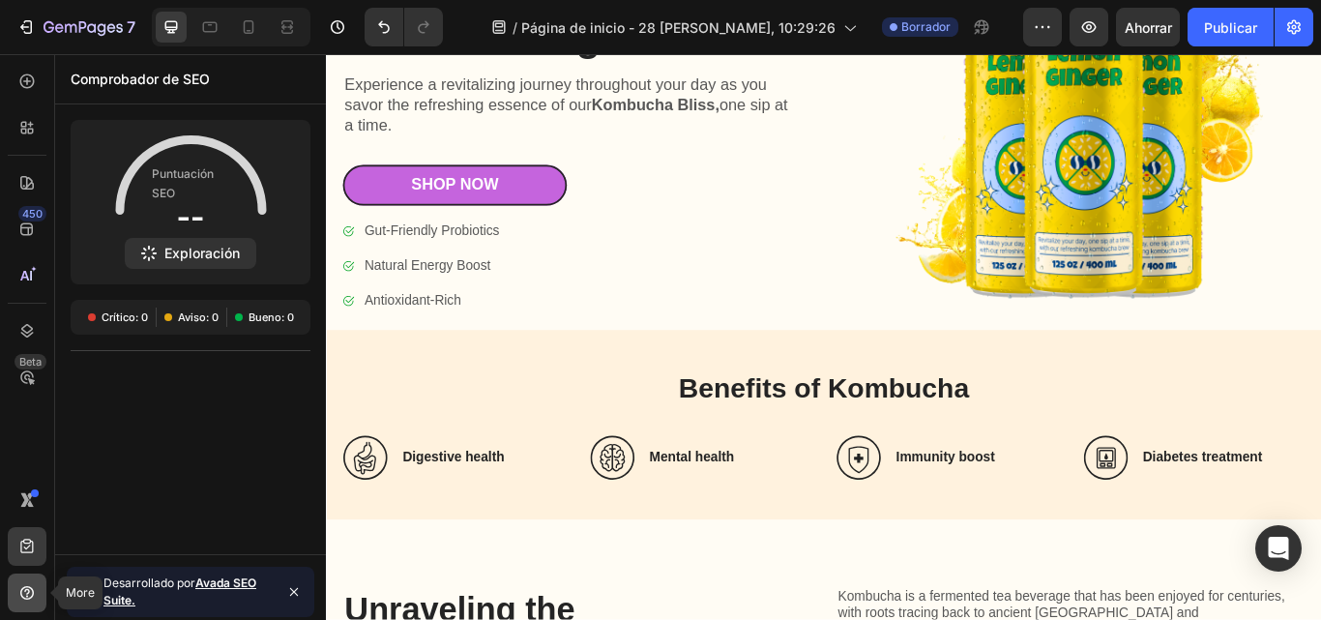
click at [36, 593] on icon at bounding box center [26, 592] width 19 height 19
click at [19, 434] on div "450 Beta" at bounding box center [27, 271] width 39 height 419
click at [35, 270] on icon at bounding box center [26, 275] width 19 height 19
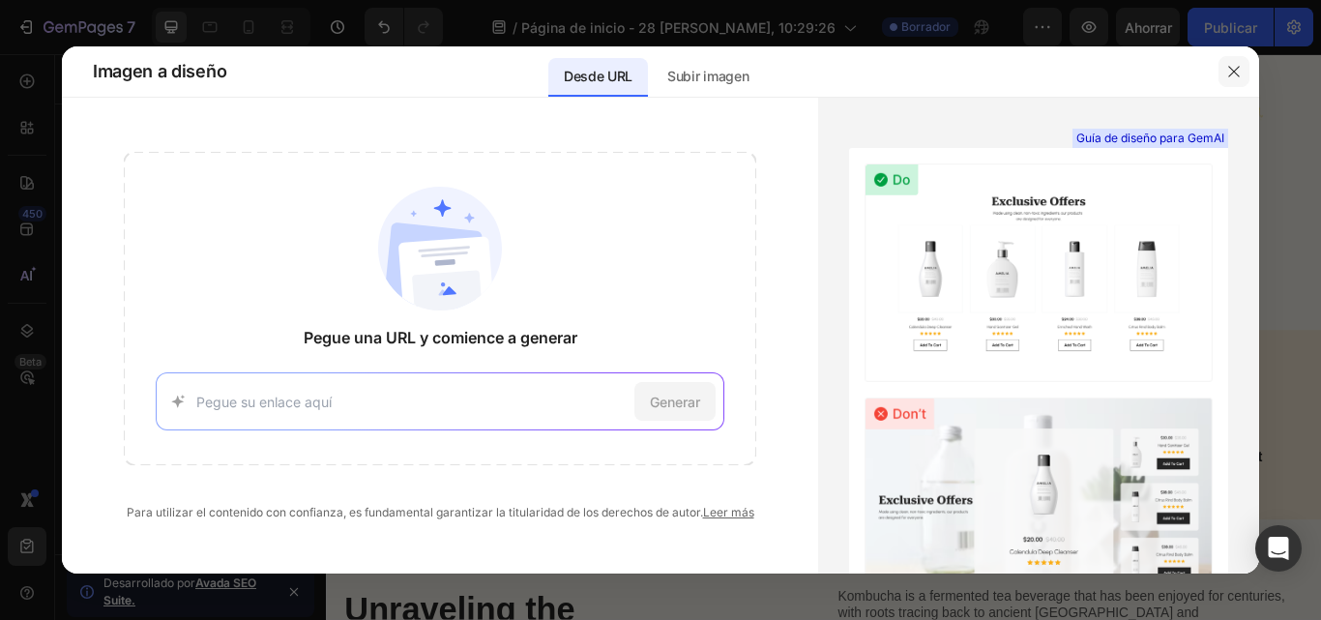
click at [1234, 75] on icon "button" at bounding box center [1233, 71] width 15 height 15
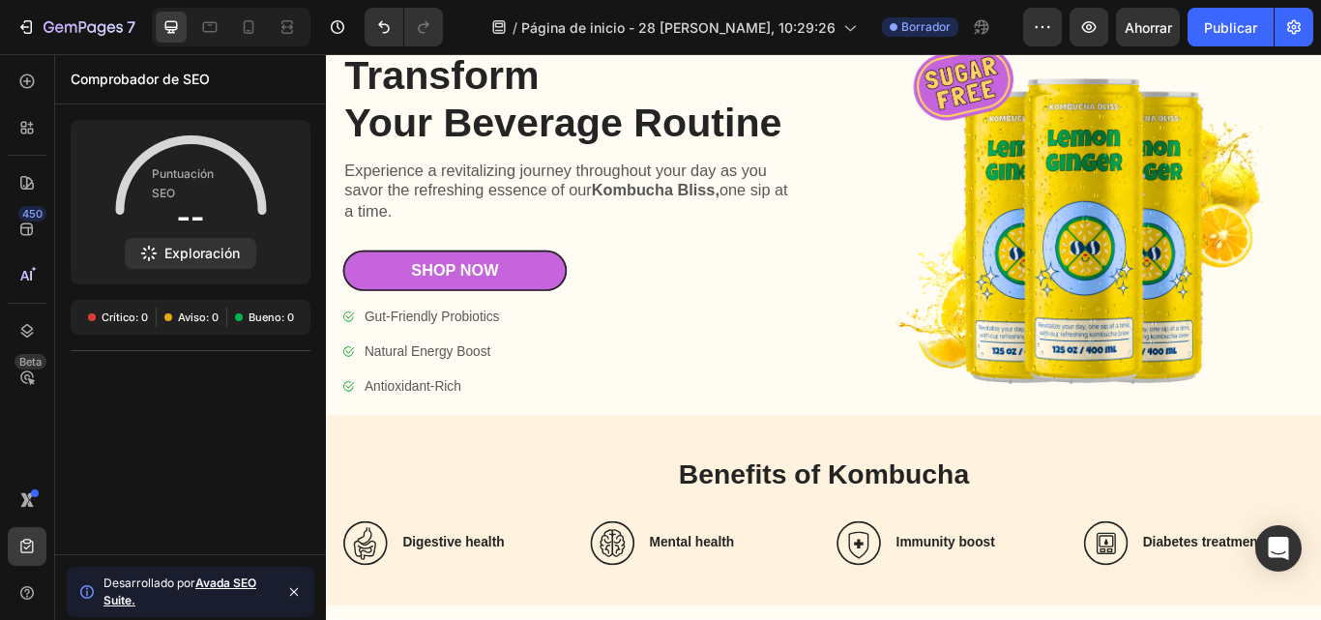
scroll to position [0, 0]
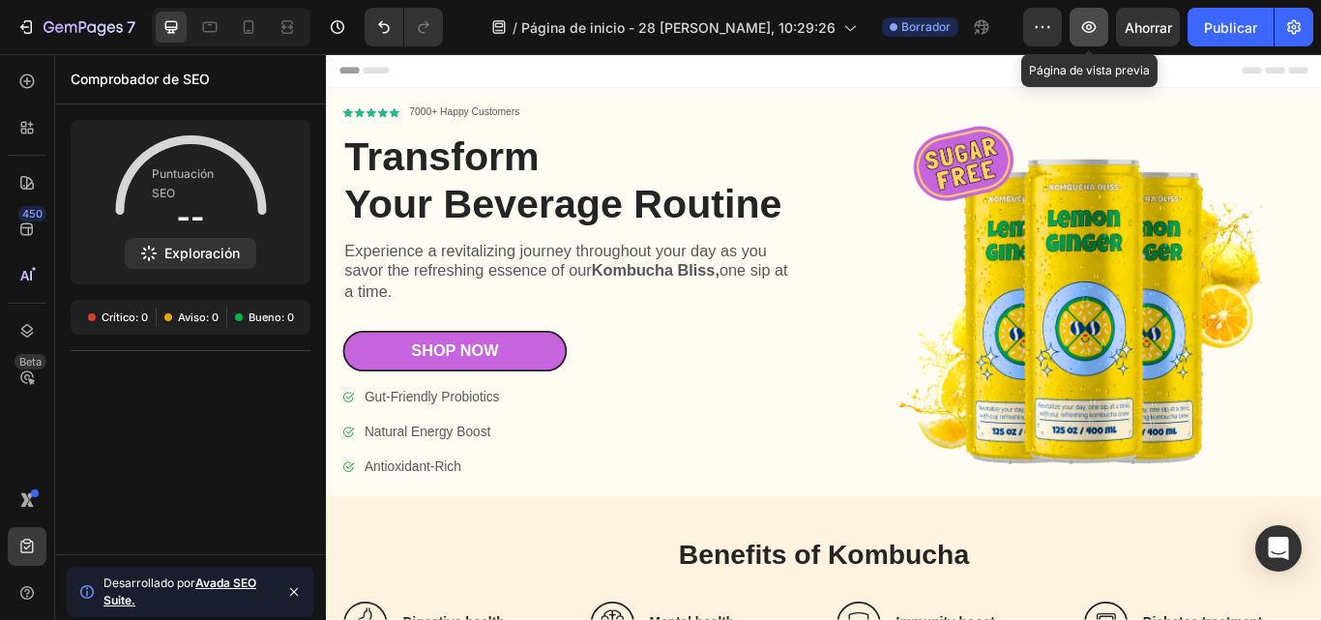
click at [1078, 29] on button "button" at bounding box center [1089, 27] width 39 height 39
